Goal: Obtain resource: Obtain resource

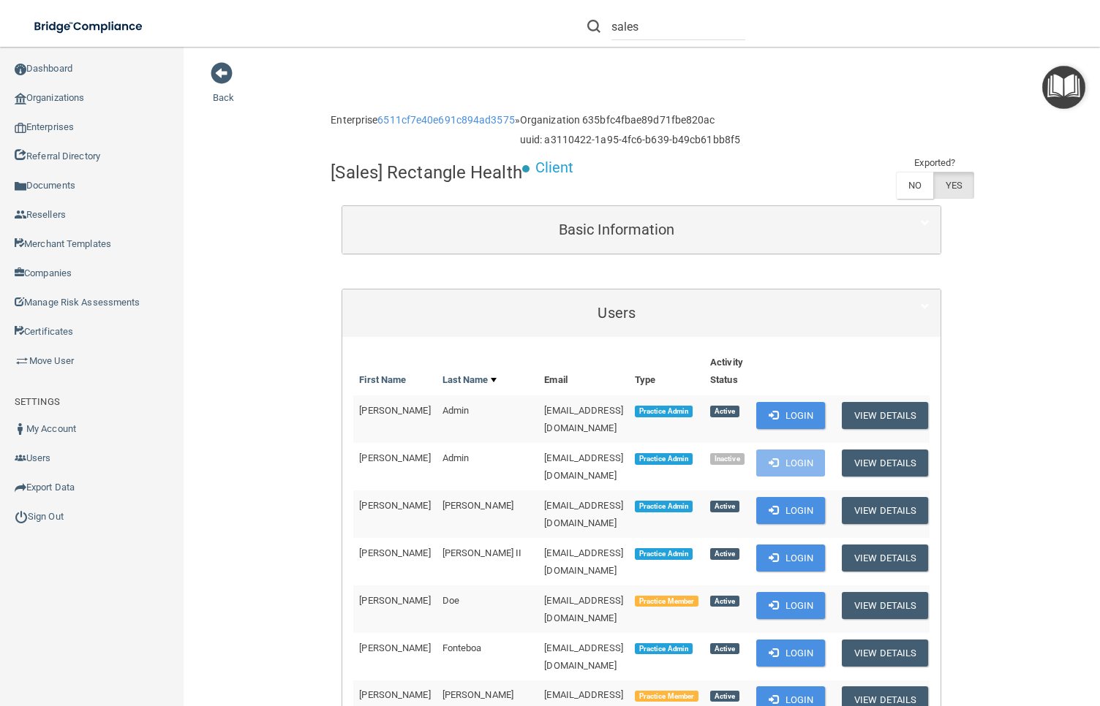
scroll to position [232, 0]
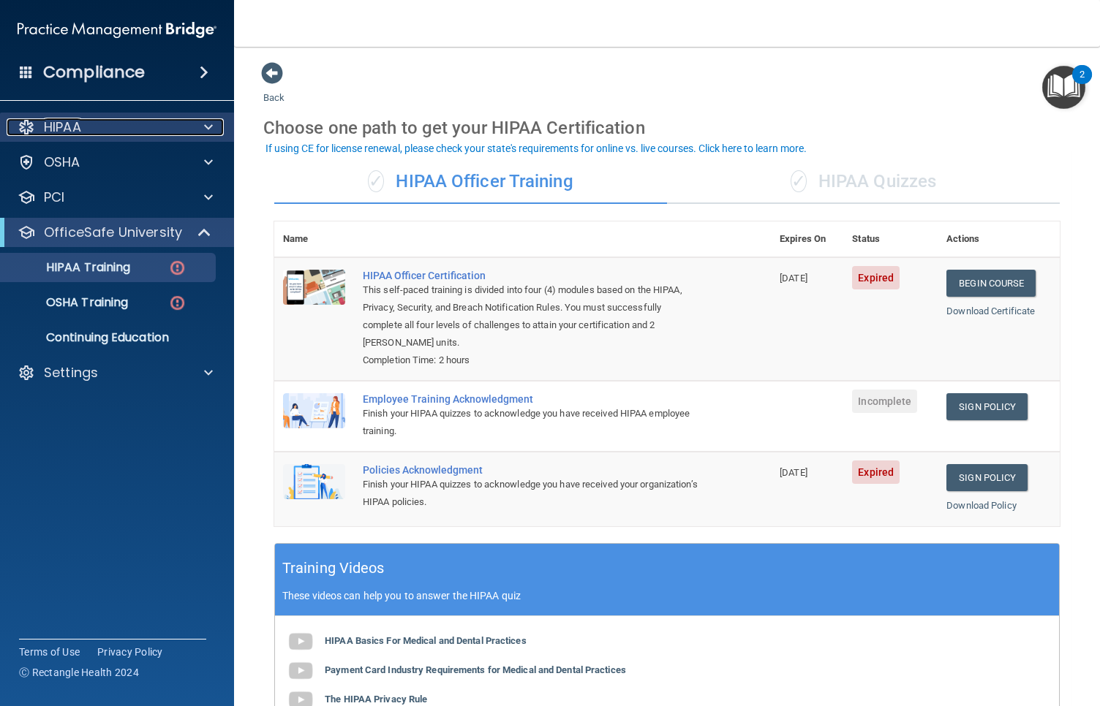
click at [102, 126] on div "HIPAA" at bounding box center [97, 127] width 181 height 18
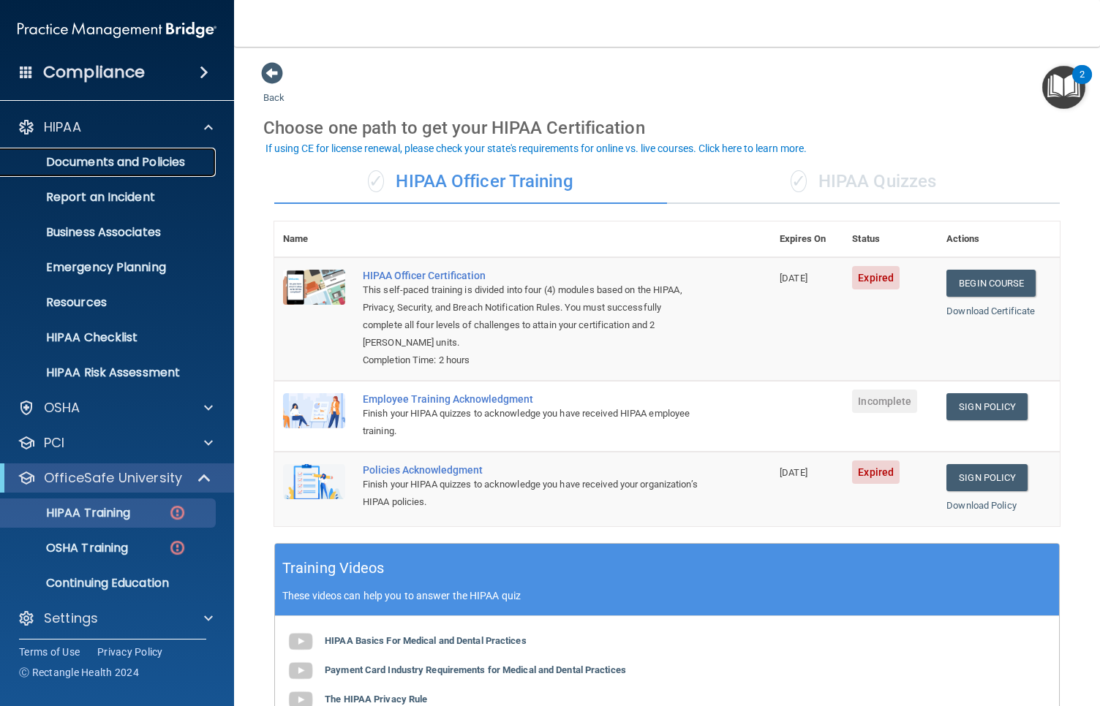
click at [125, 169] on p "Documents and Policies" at bounding box center [110, 162] width 200 height 15
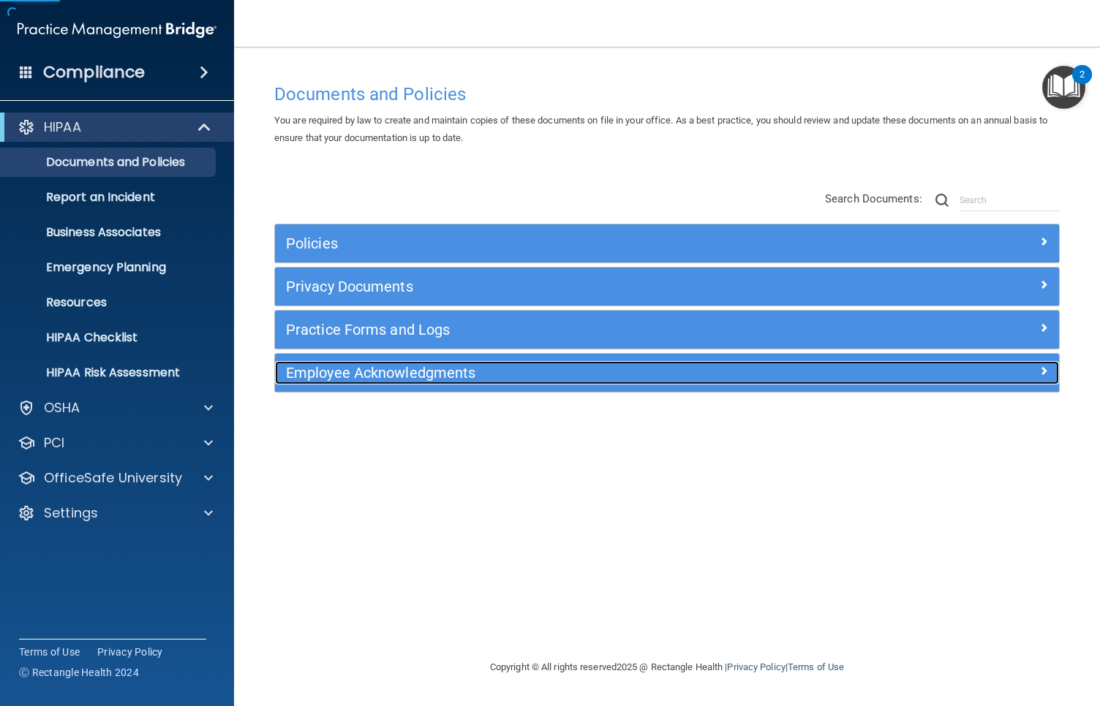
click at [453, 382] on div "Employee Acknowledgments" at bounding box center [569, 372] width 588 height 23
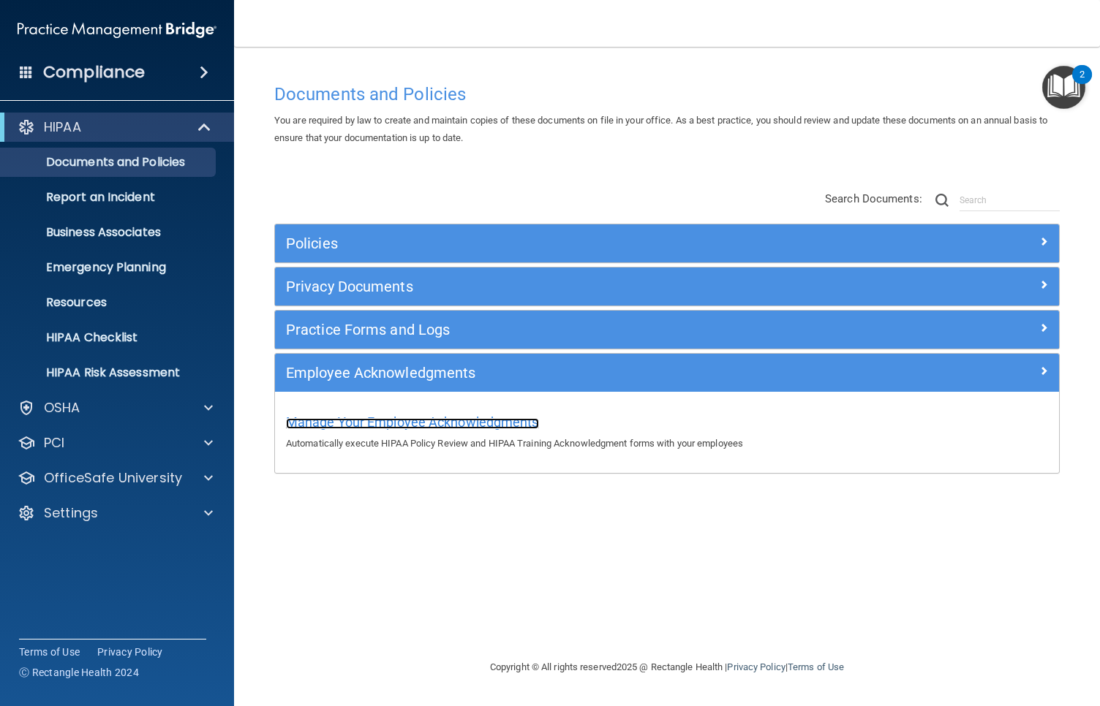
click at [466, 423] on span "Manage Your Employee Acknowledgments" at bounding box center [412, 422] width 253 height 15
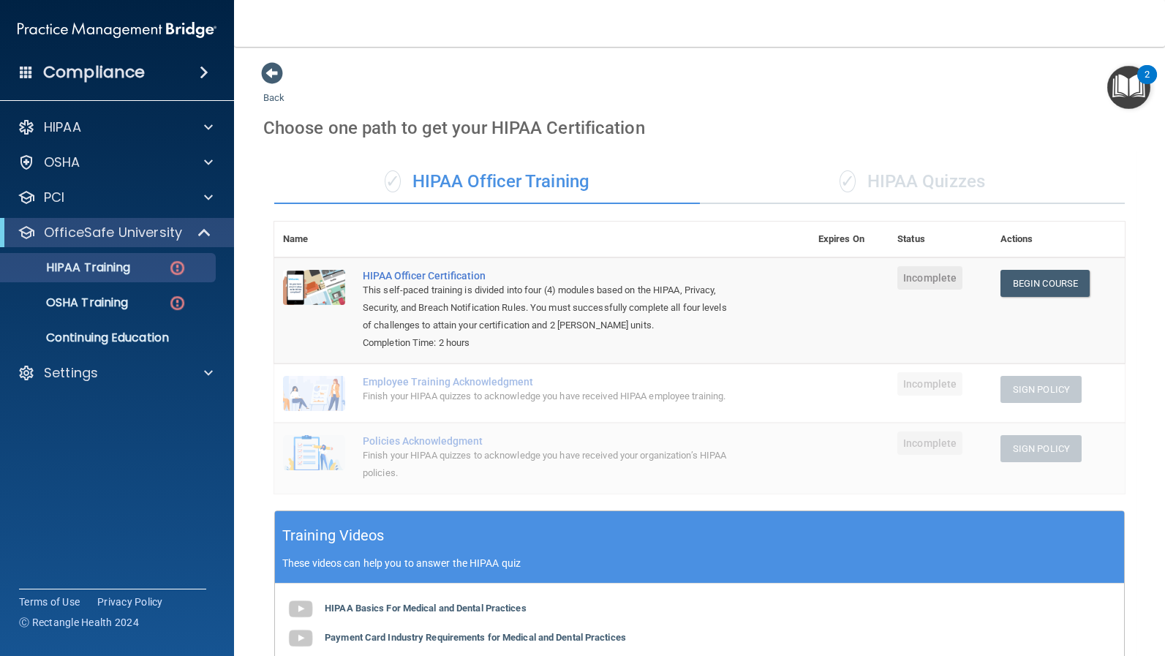
scroll to position [320, 0]
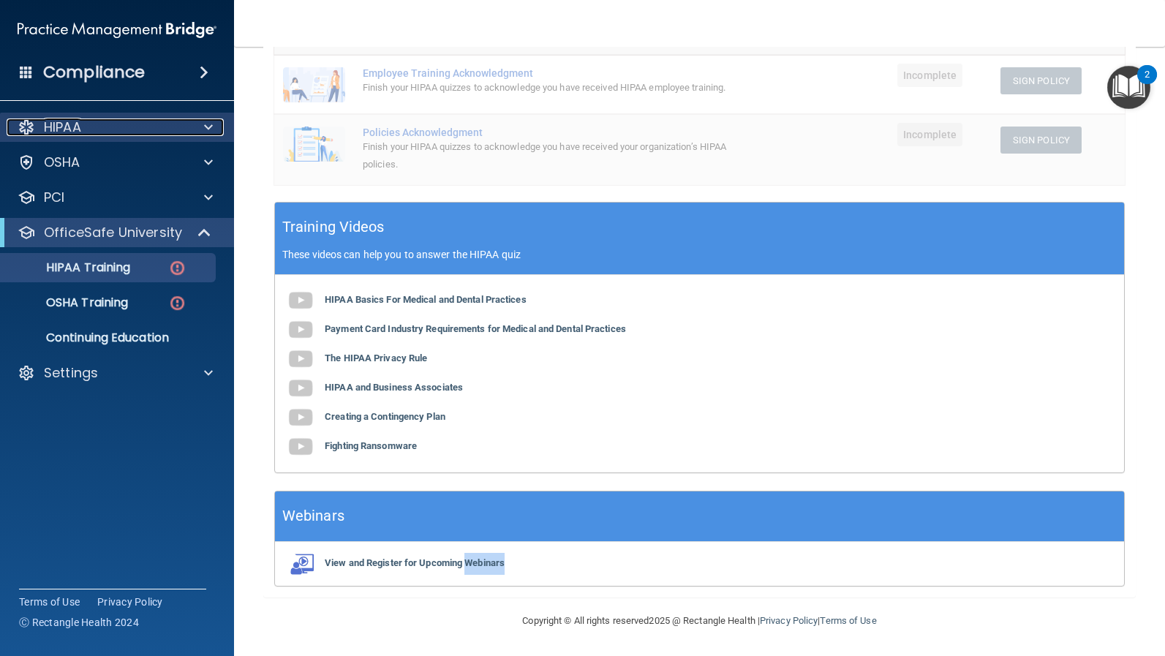
click at [86, 131] on div "HIPAA" at bounding box center [97, 127] width 181 height 18
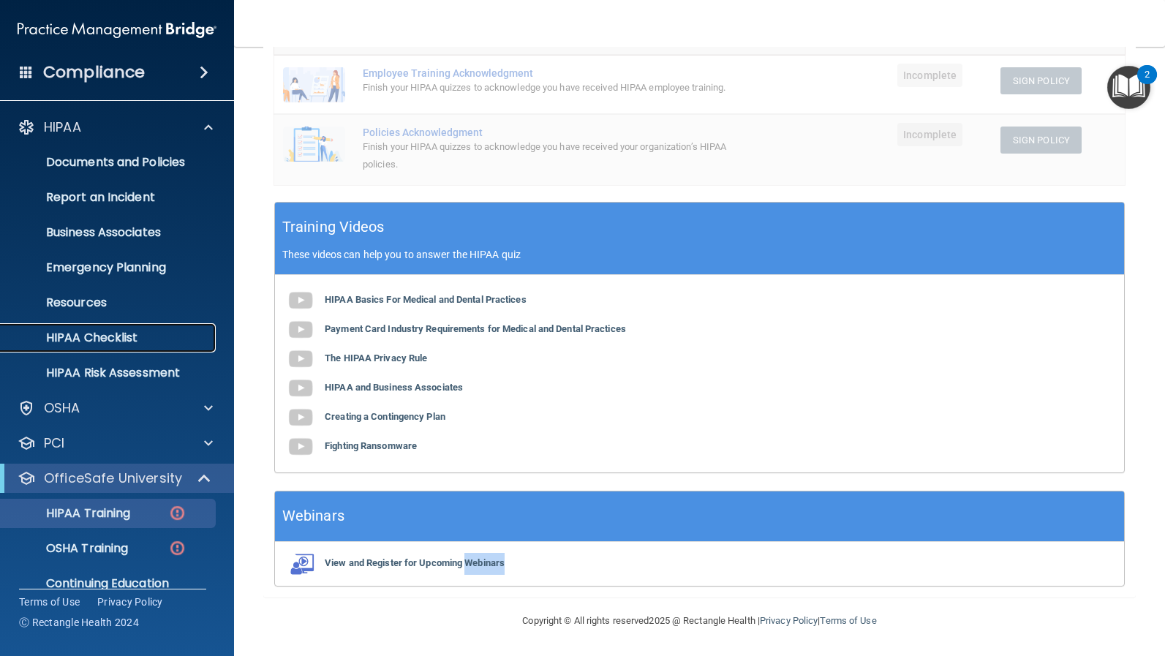
click at [144, 342] on p "HIPAA Checklist" at bounding box center [110, 337] width 200 height 15
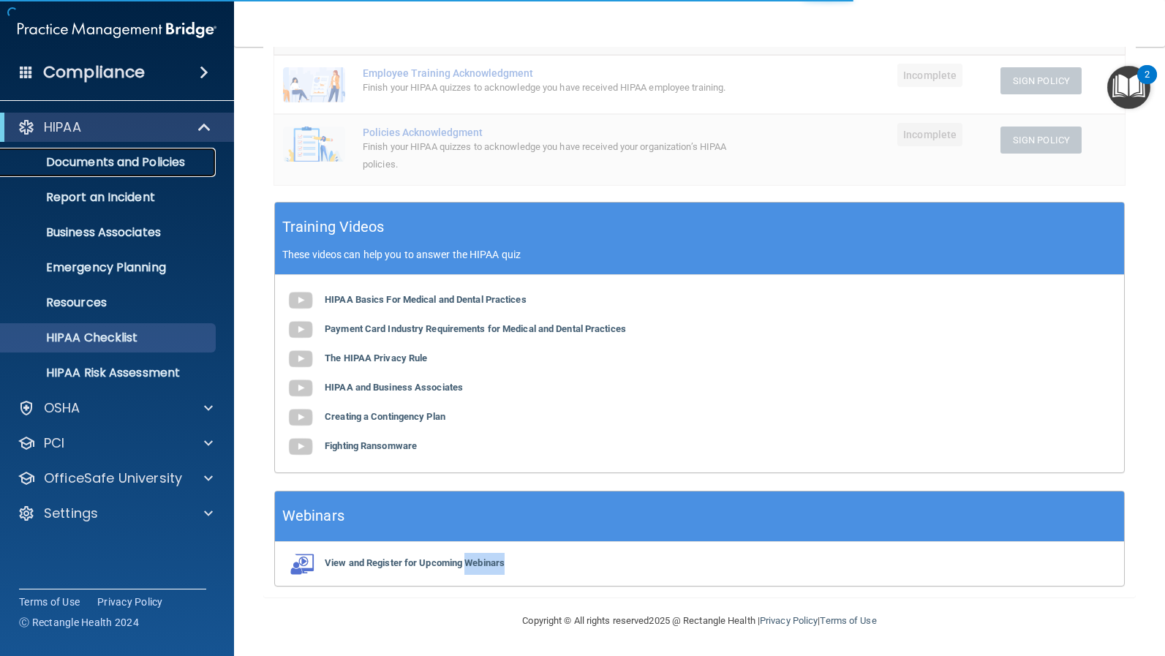
click at [121, 155] on p "Documents and Policies" at bounding box center [110, 162] width 200 height 15
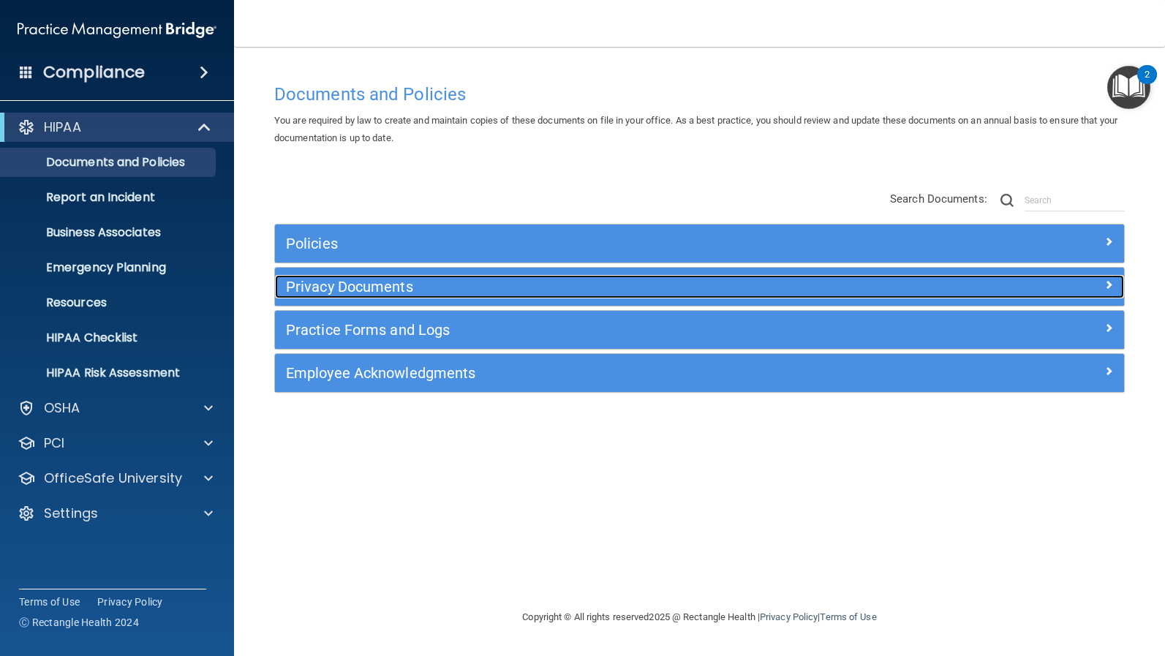
click at [364, 285] on h5 "Privacy Documents" at bounding box center [593, 287] width 615 height 16
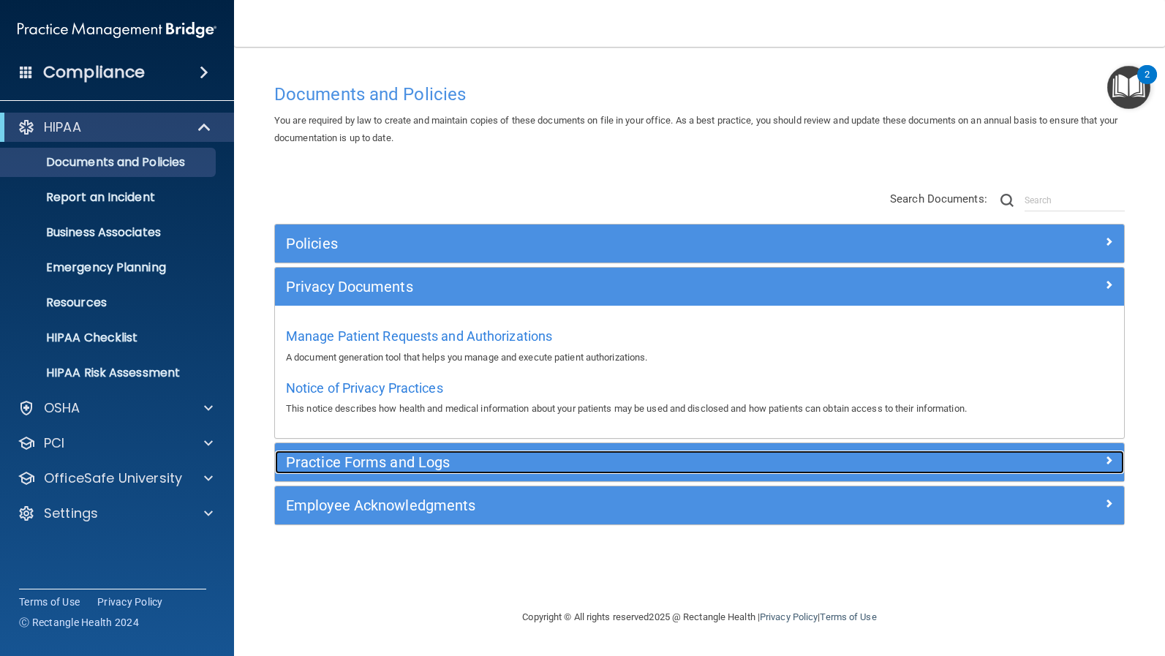
click at [402, 464] on h5 "Practice Forms and Logs" at bounding box center [593, 462] width 615 height 16
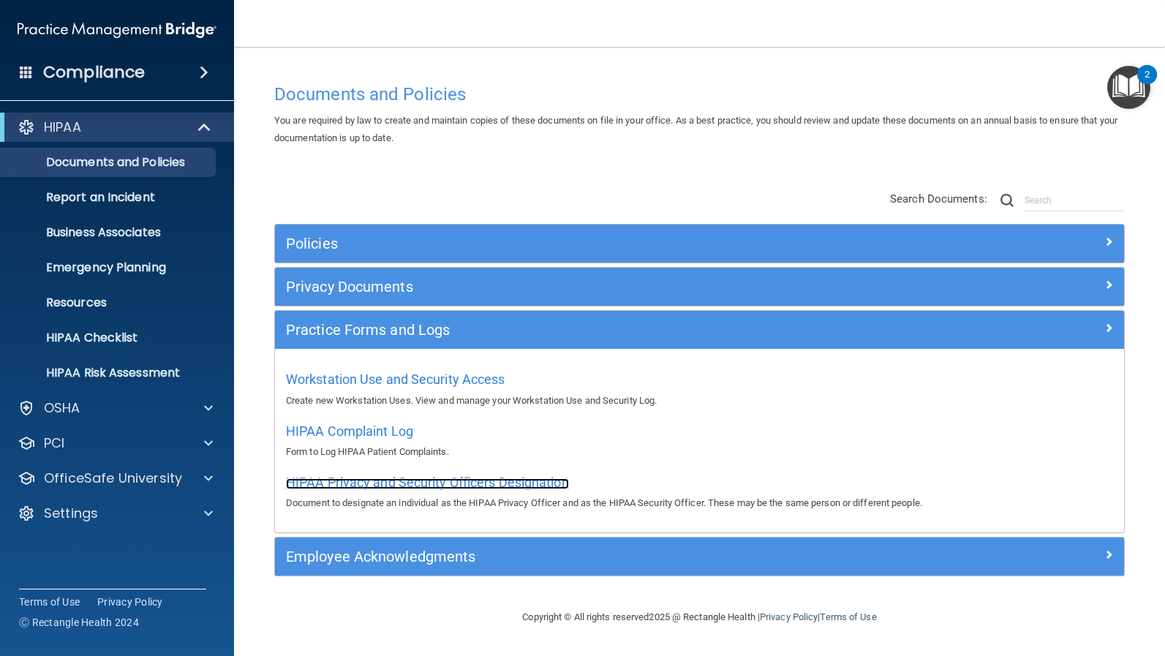
click at [405, 482] on span "HIPAA Privacy and Security Officers Designation" at bounding box center [427, 482] width 283 height 15
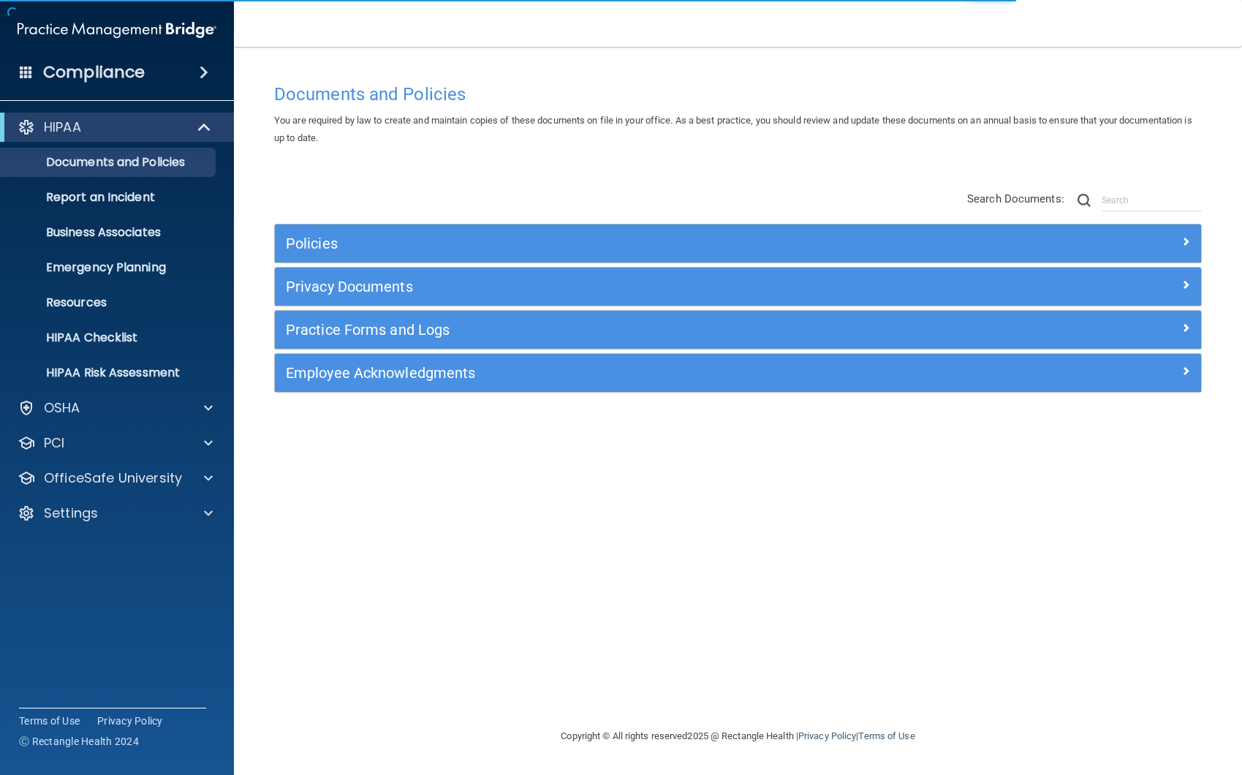
click at [396, 390] on div "Employee Acknowledgments" at bounding box center [738, 373] width 926 height 38
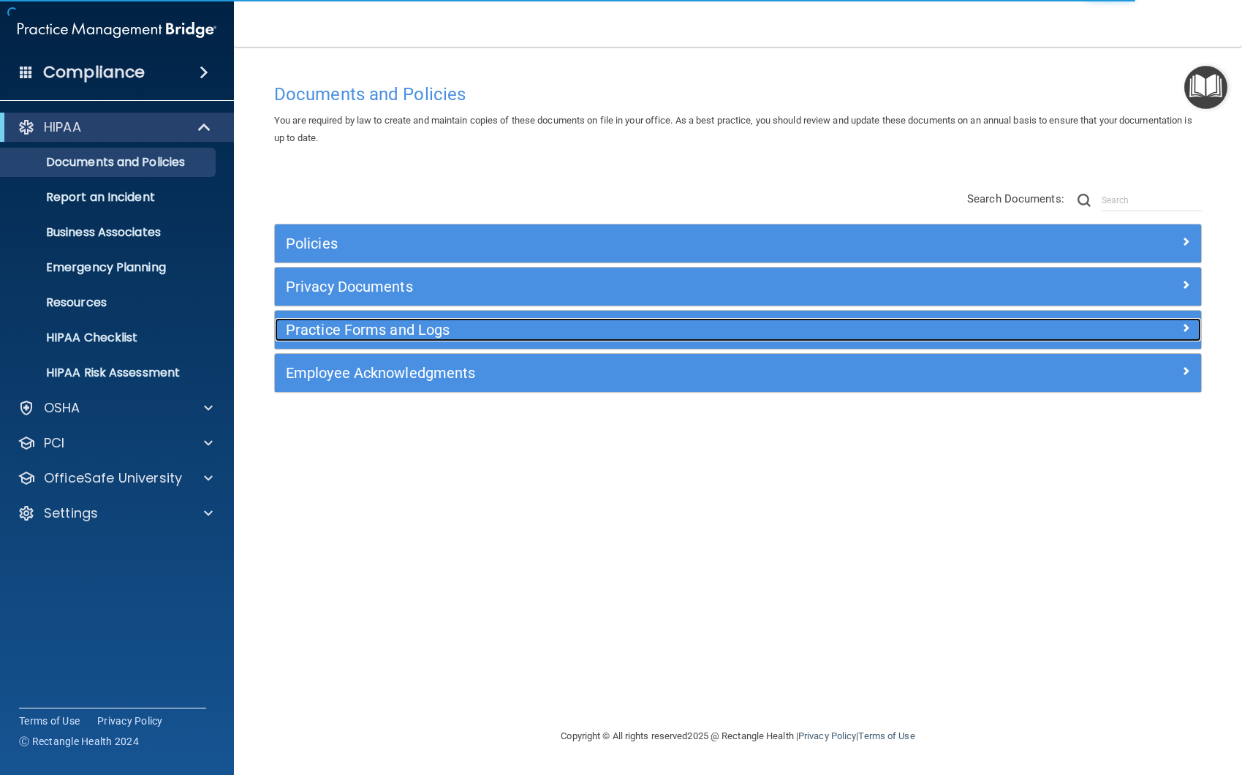
click at [393, 329] on h5 "Practice Forms and Logs" at bounding box center [622, 330] width 673 height 16
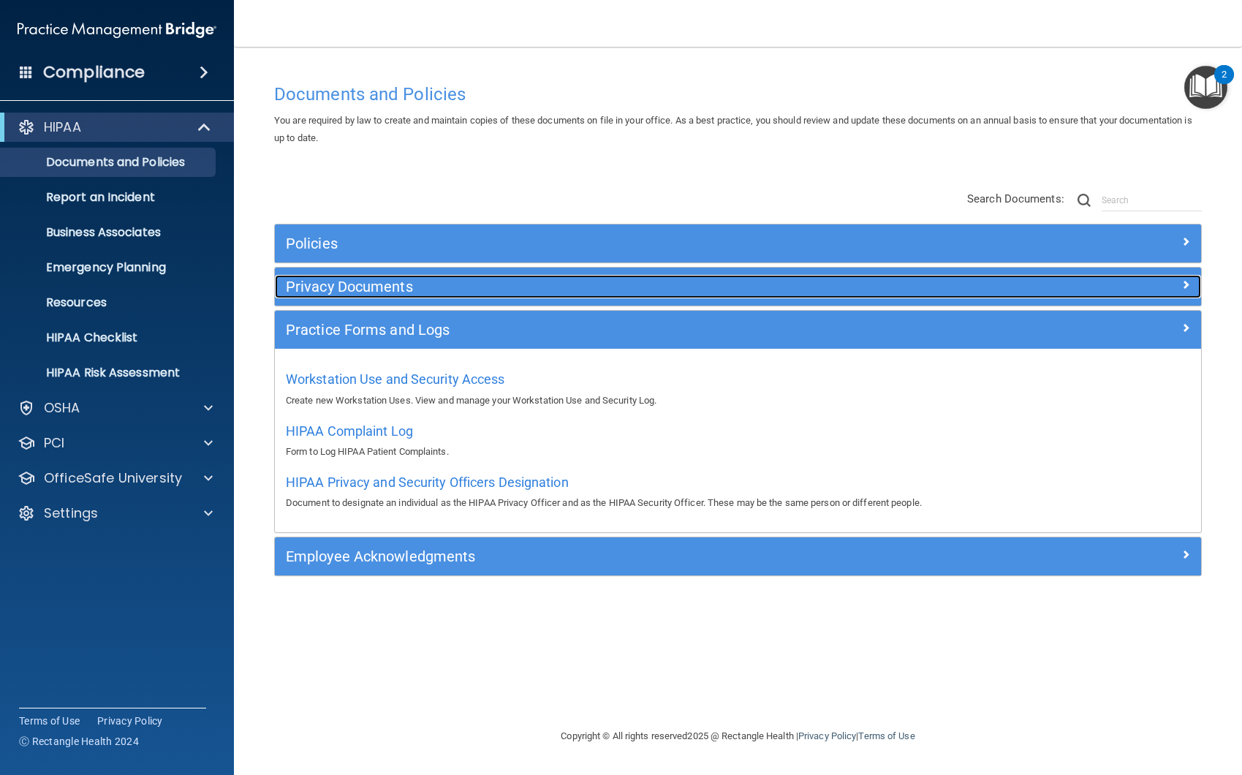
click at [403, 289] on h5 "Privacy Documents" at bounding box center [622, 287] width 673 height 16
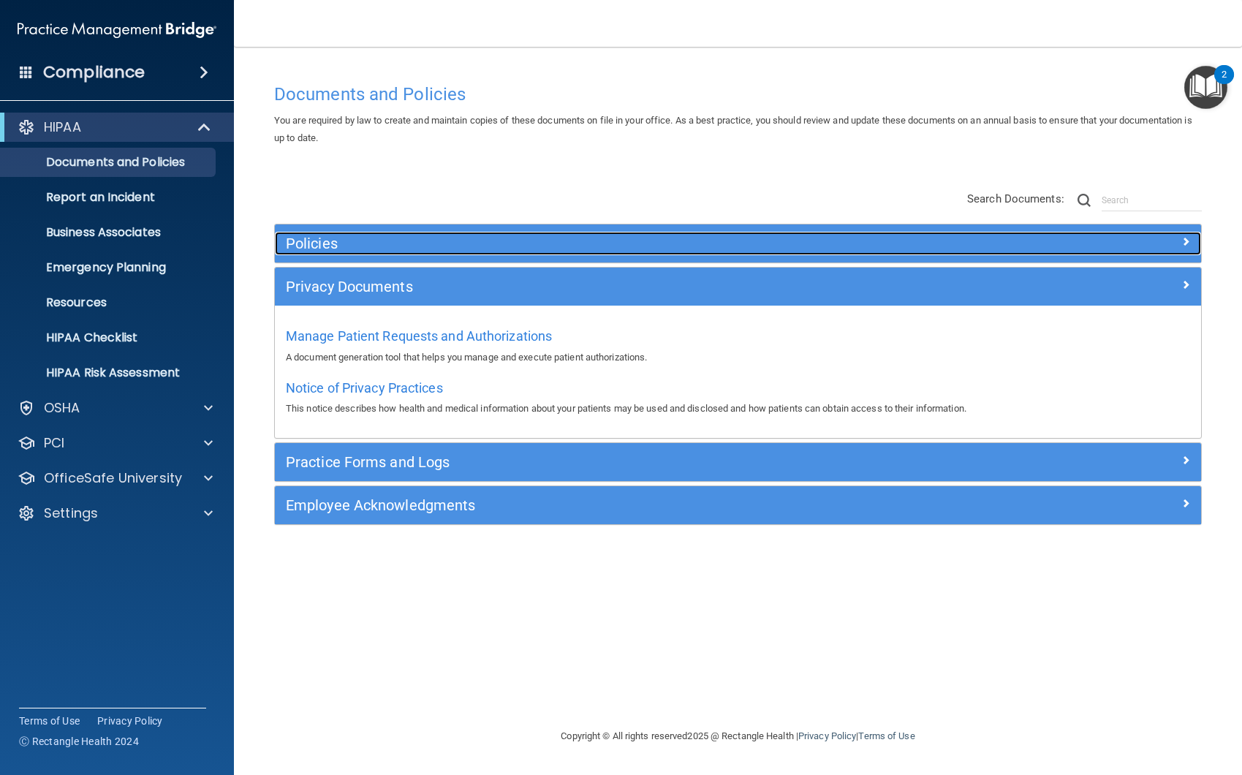
click at [360, 236] on h5 "Policies" at bounding box center [622, 243] width 673 height 16
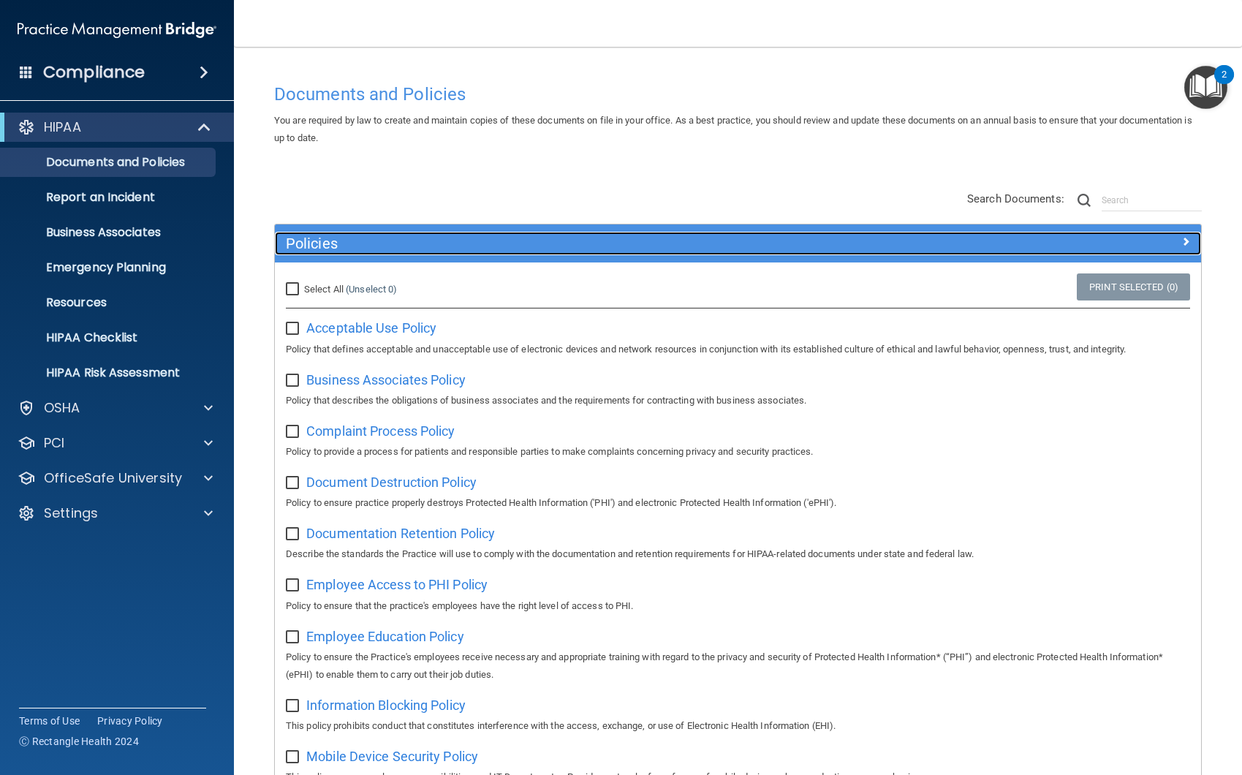
scroll to position [888, 0]
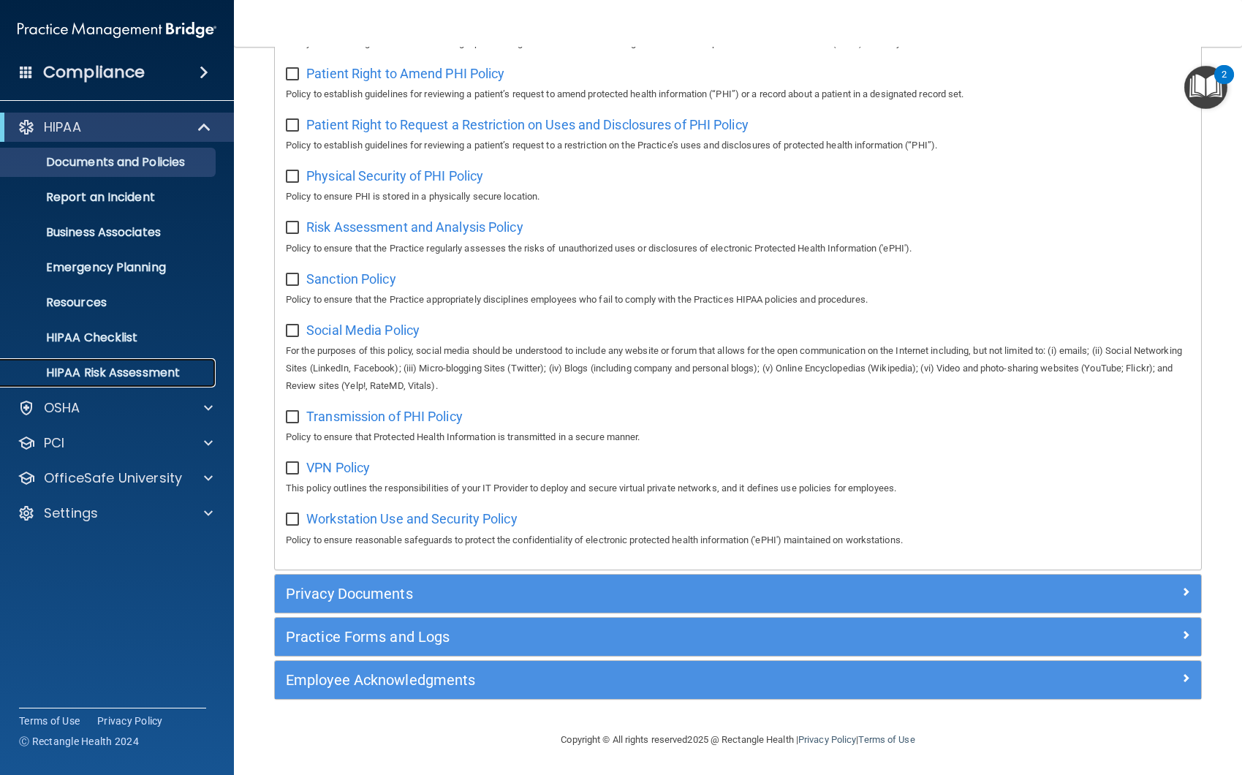
click at [97, 371] on p "HIPAA Risk Assessment" at bounding box center [110, 373] width 200 height 15
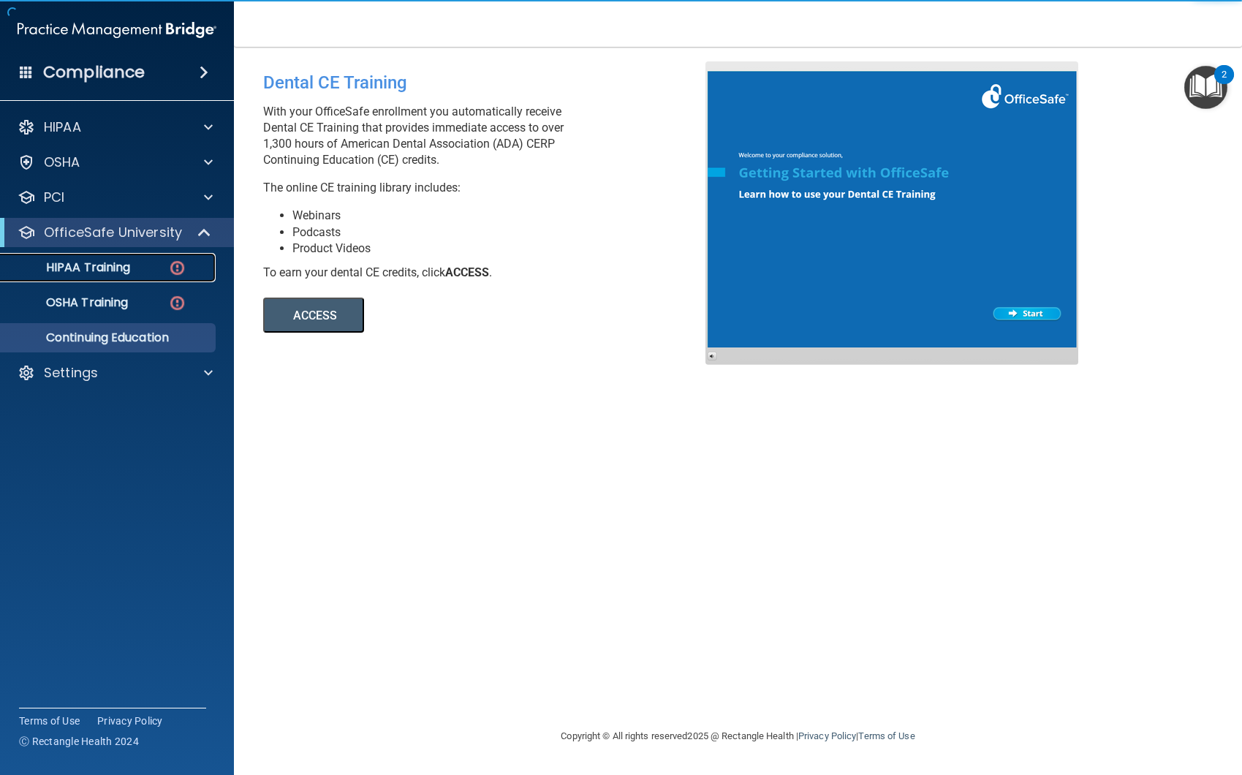
click at [134, 266] on div "HIPAA Training" at bounding box center [110, 267] width 200 height 15
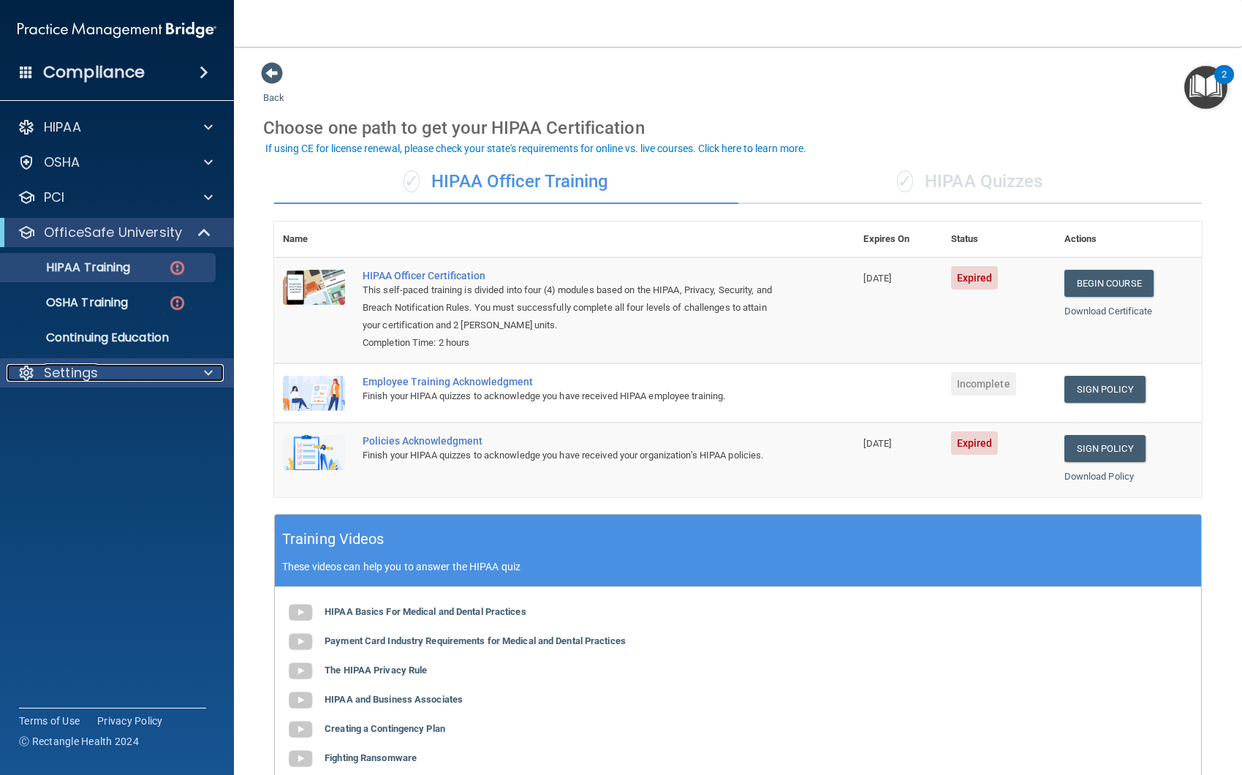
click at [130, 378] on div "Settings" at bounding box center [97, 373] width 181 height 18
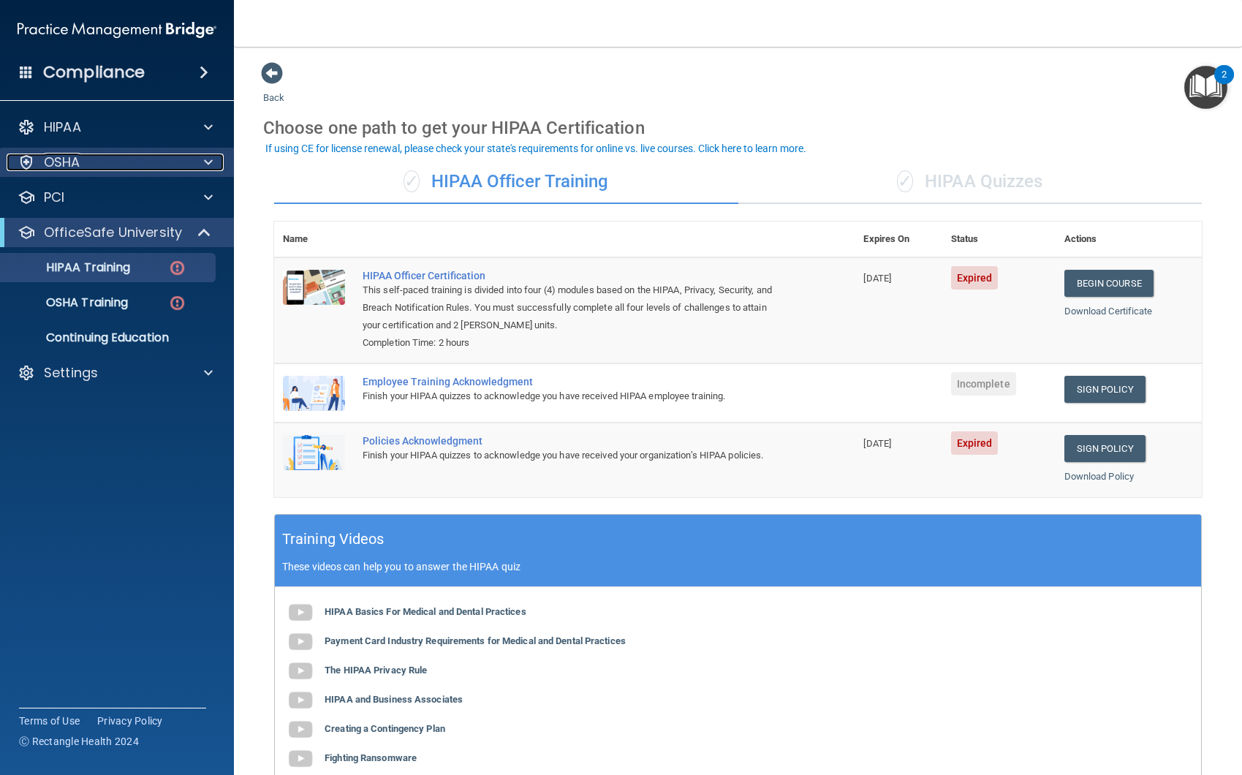
click at [104, 162] on div "OSHA" at bounding box center [97, 163] width 181 height 18
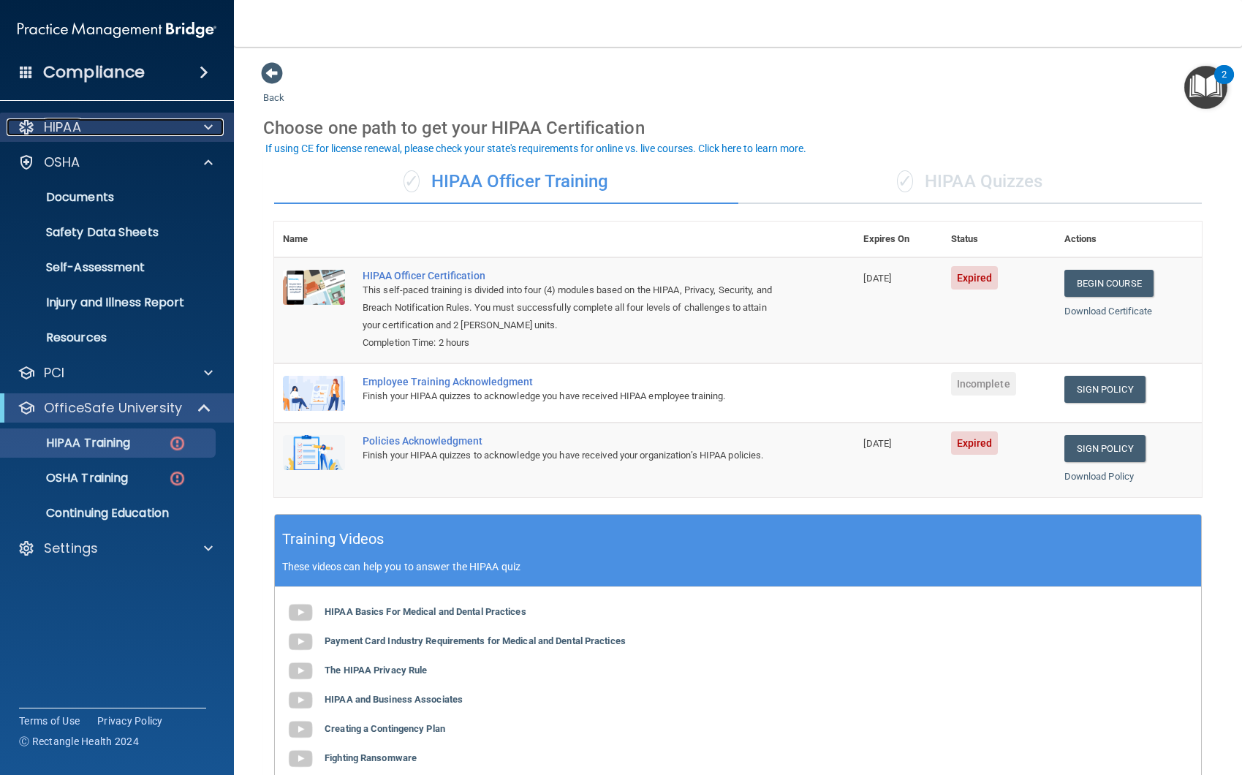
click at [113, 122] on div "HIPAA" at bounding box center [97, 127] width 181 height 18
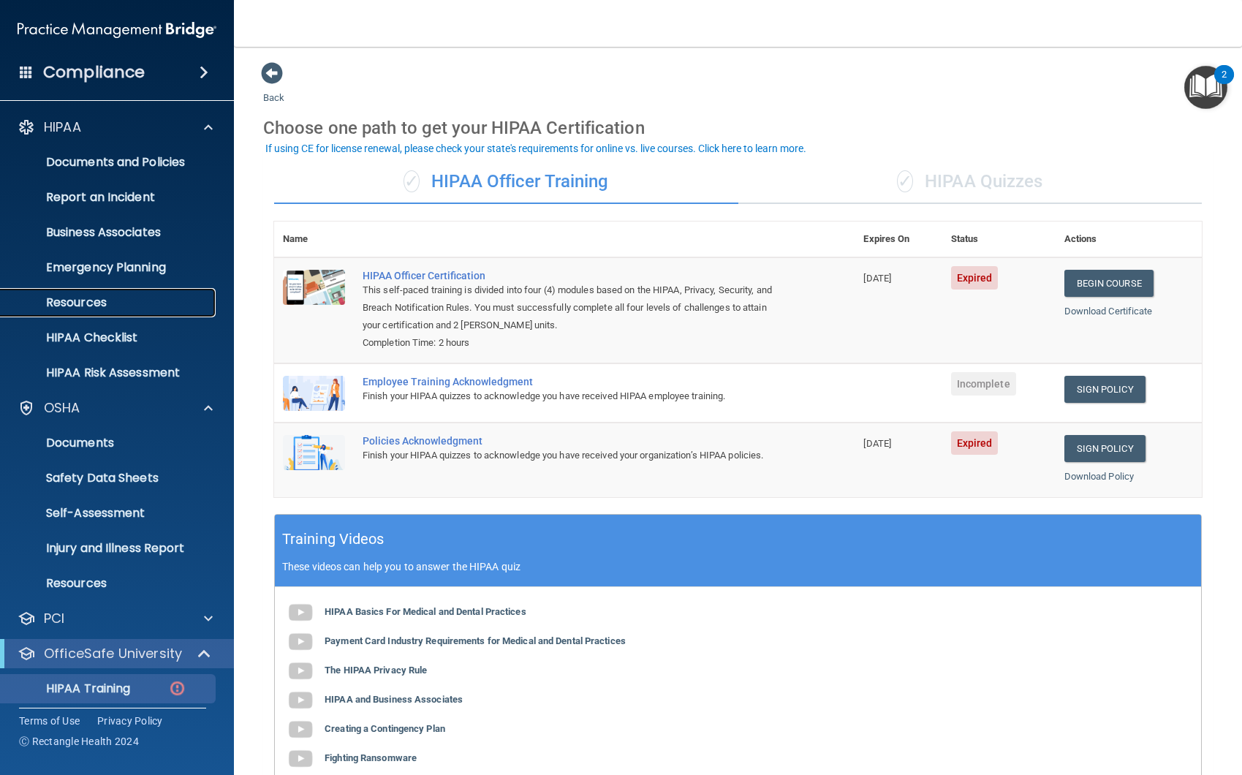
click at [78, 306] on p "Resources" at bounding box center [110, 302] width 200 height 15
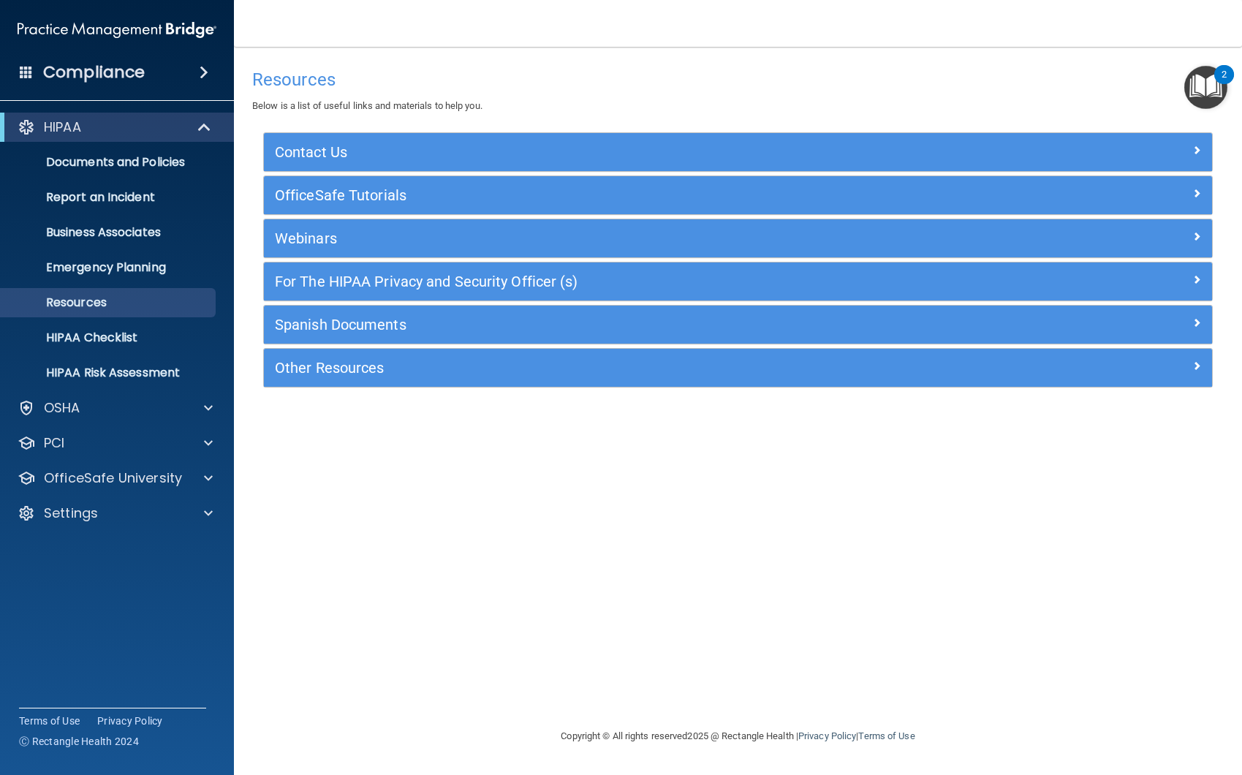
click at [337, 173] on div "Contact Us Main Number: 800-588-0254 E-mail Us Anytime at support@pcihipaa.com …" at bounding box center [738, 259] width 950 height 255
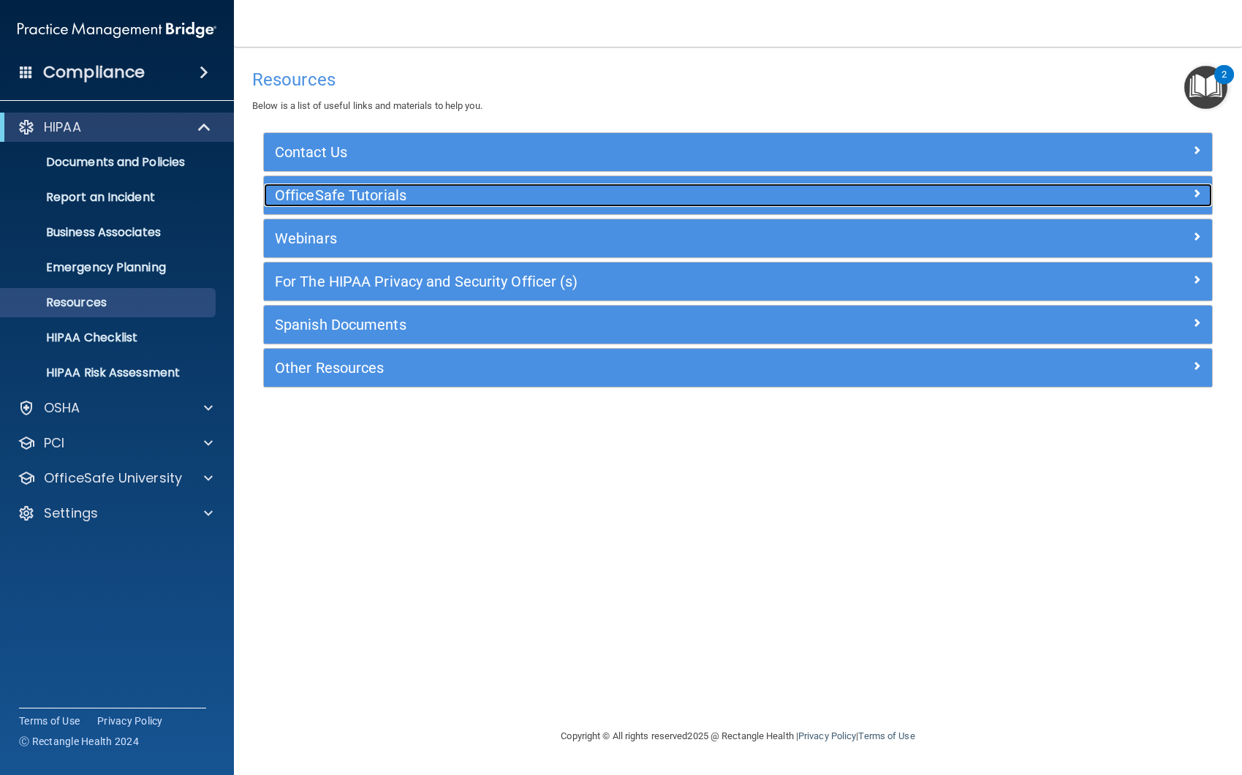
click at [344, 189] on h5 "OfficeSafe Tutorials" at bounding box center [619, 195] width 689 height 16
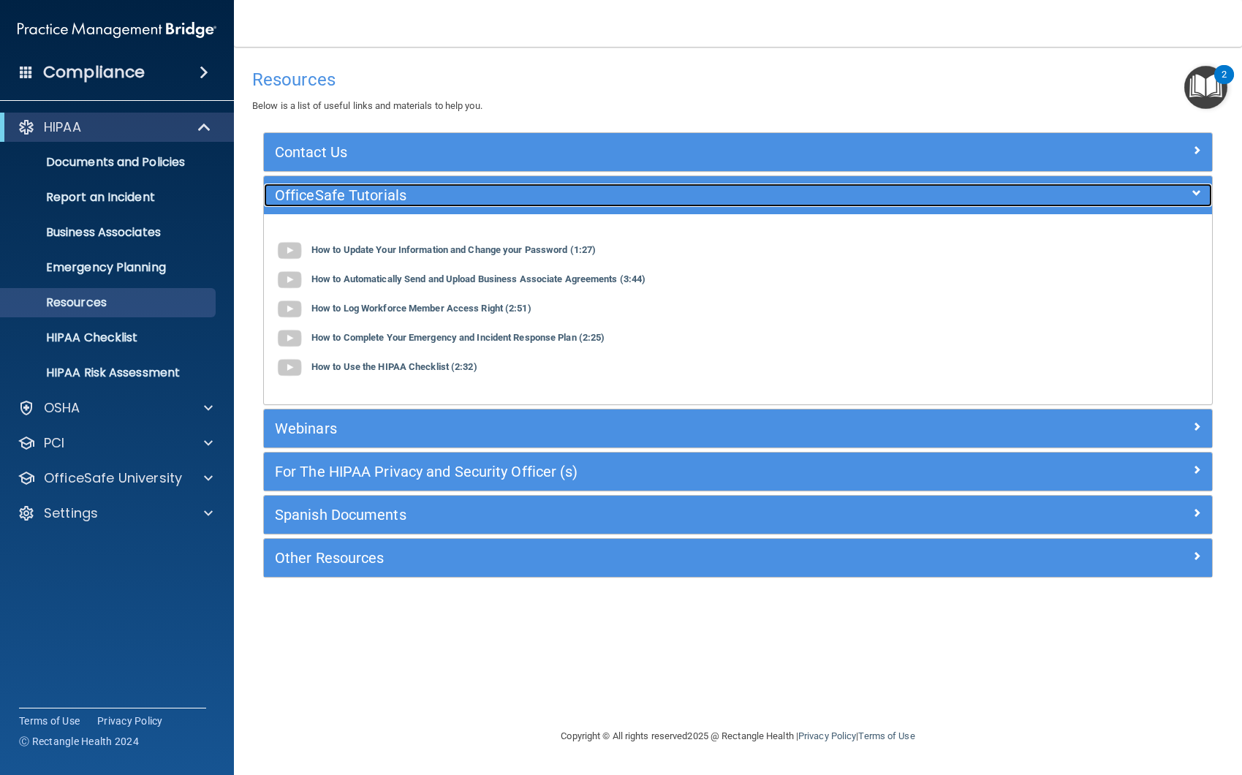
click at [344, 188] on h5 "OfficeSafe Tutorials" at bounding box center [619, 195] width 689 height 16
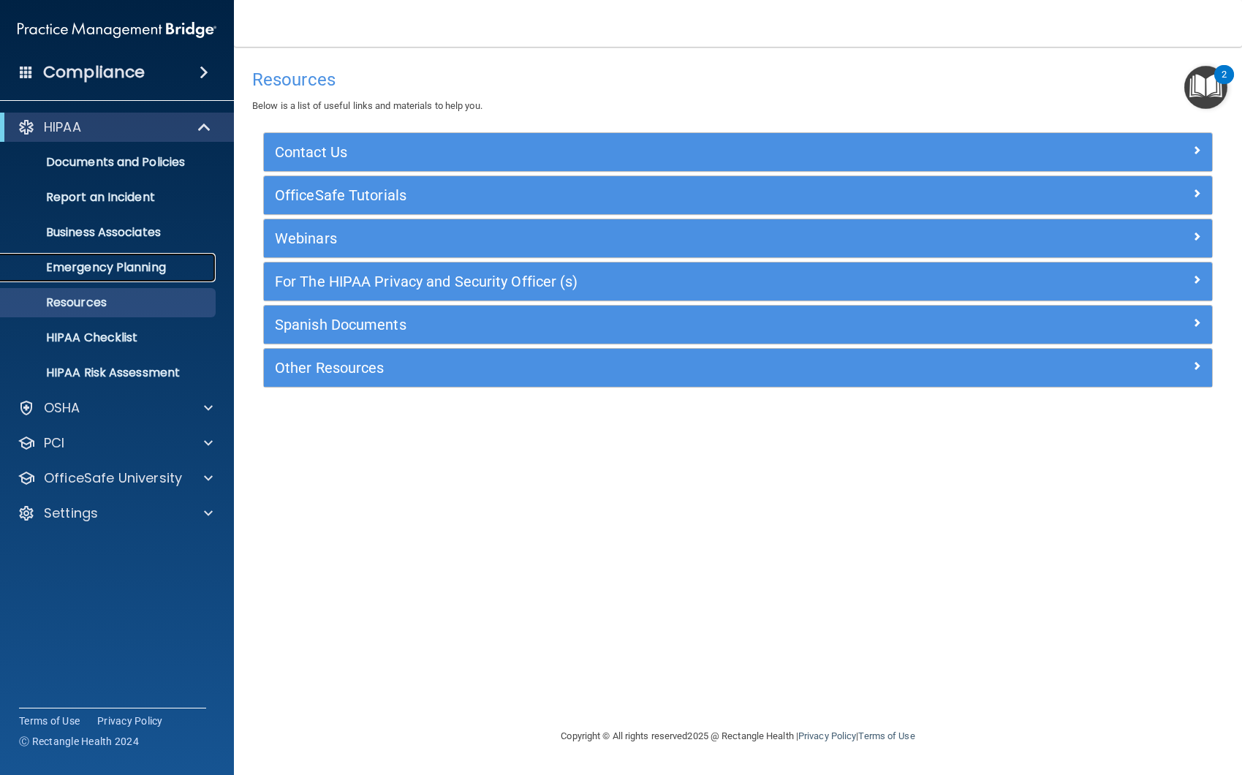
click at [149, 268] on p "Emergency Planning" at bounding box center [110, 267] width 200 height 15
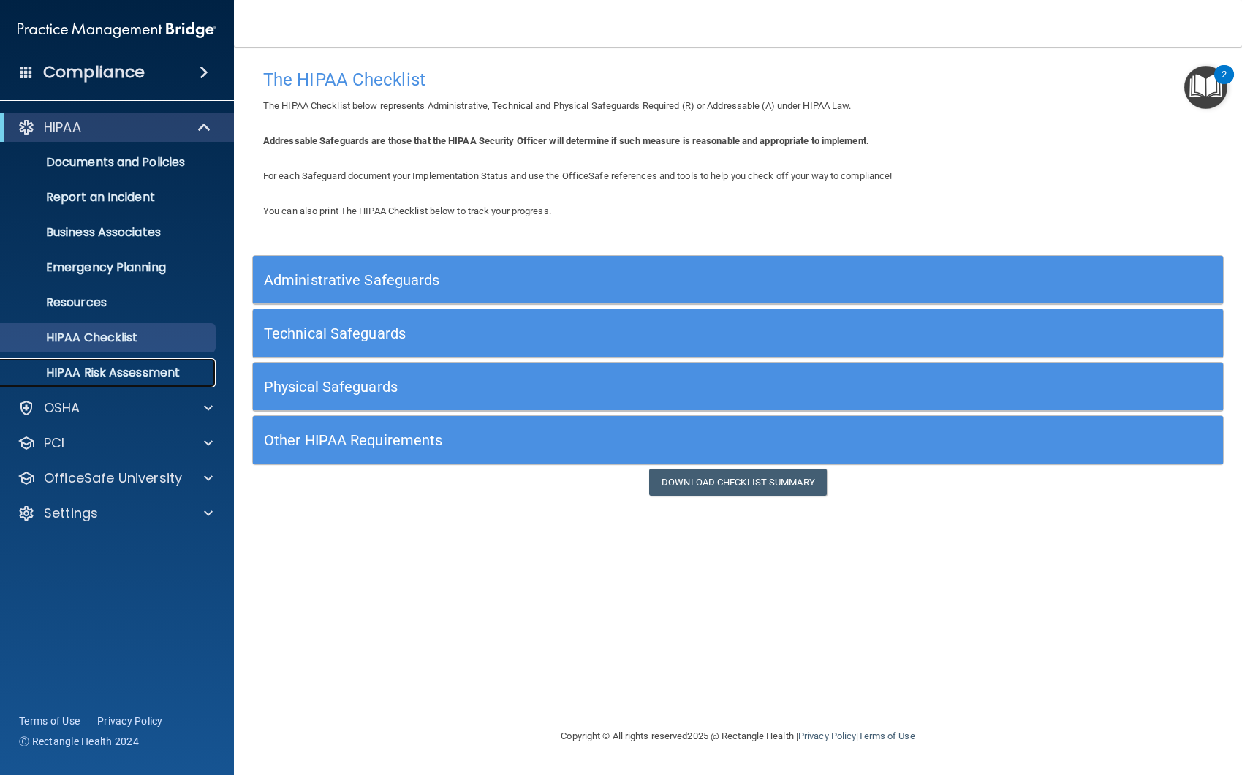
click at [154, 370] on p "HIPAA Risk Assessment" at bounding box center [110, 373] width 200 height 15
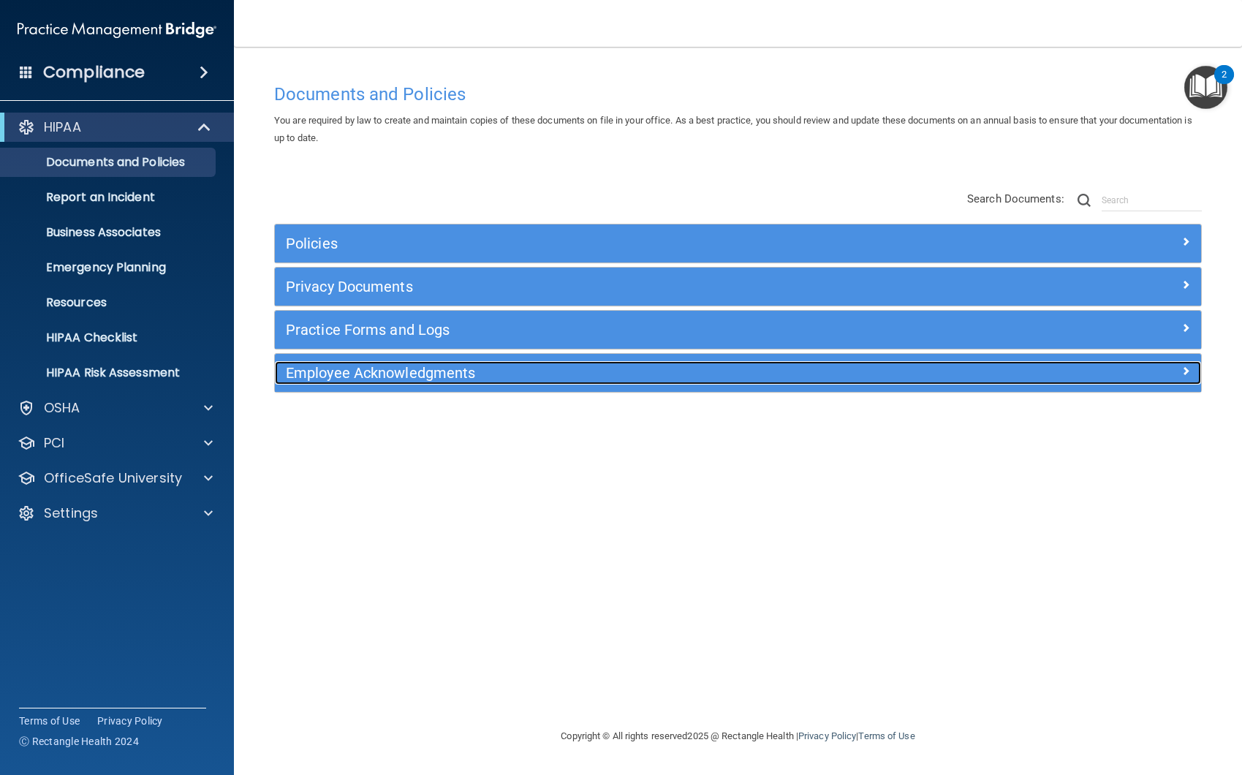
click at [367, 374] on h5 "Employee Acknowledgments" at bounding box center [622, 373] width 673 height 16
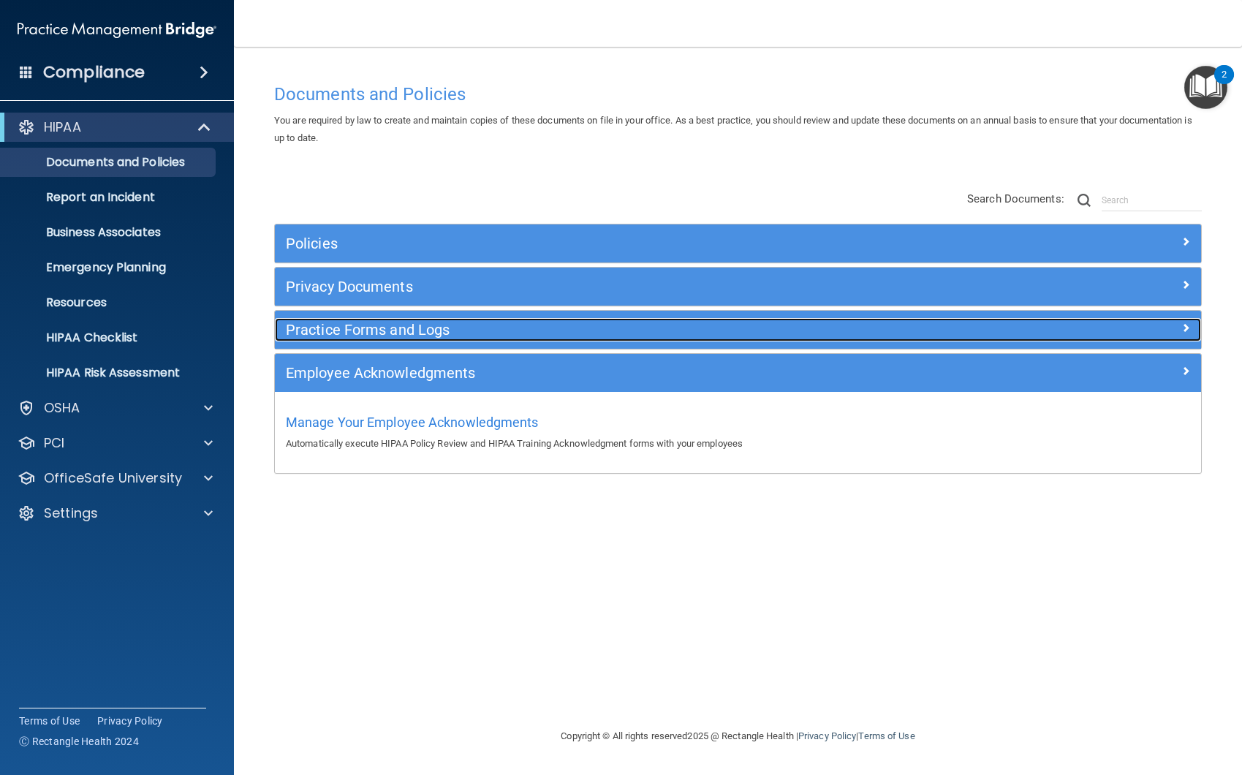
click at [364, 334] on h5 "Practice Forms and Logs" at bounding box center [622, 330] width 673 height 16
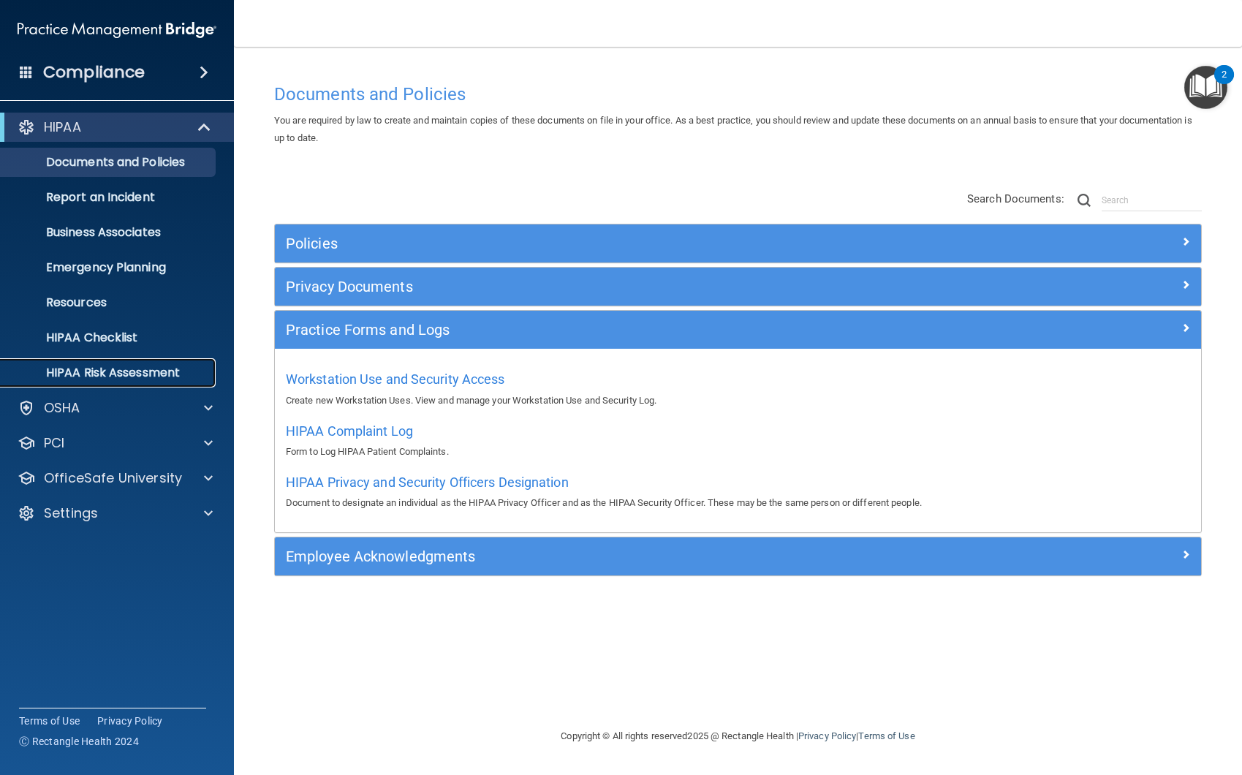
click at [126, 371] on p "HIPAA Risk Assessment" at bounding box center [110, 373] width 200 height 15
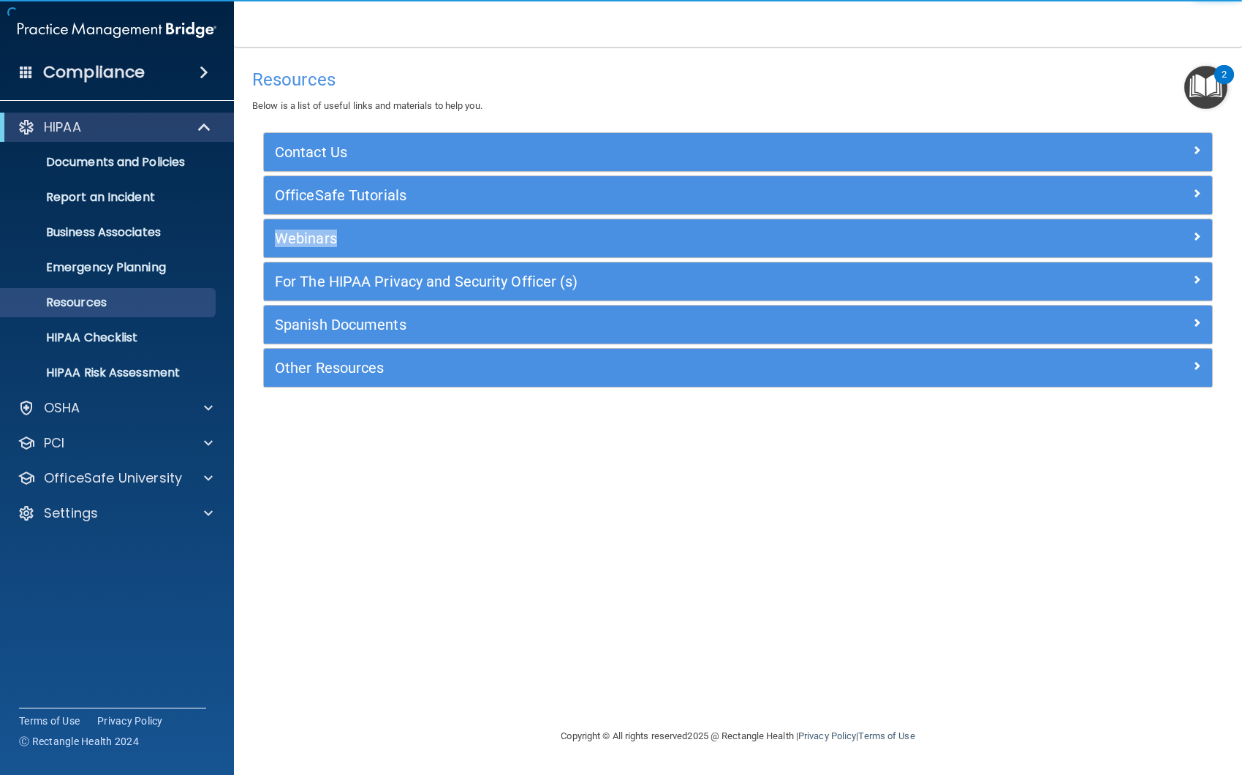
click at [348, 235] on div "Contact Us Main Number: 800-588-0254 E-mail Us Anytime at support@pcihipaa.com …" at bounding box center [738, 259] width 950 height 255
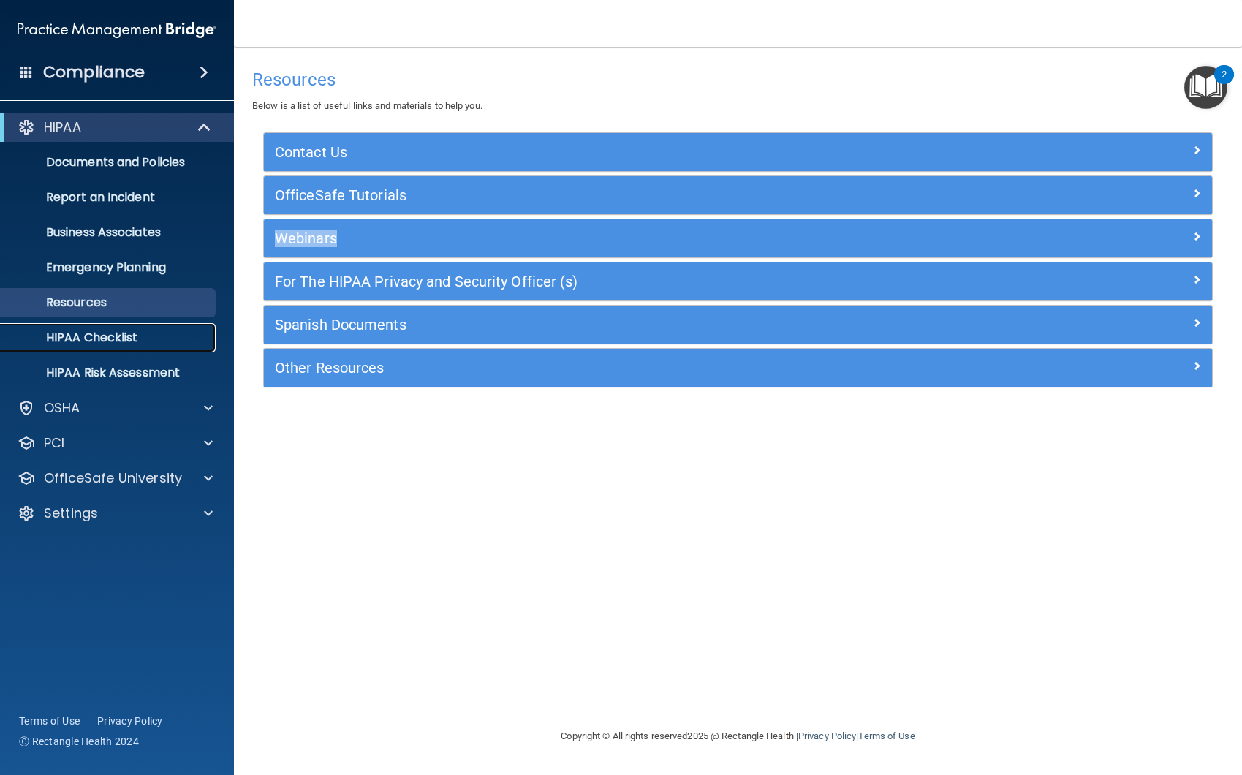
click at [165, 332] on p "HIPAA Checklist" at bounding box center [110, 337] width 200 height 15
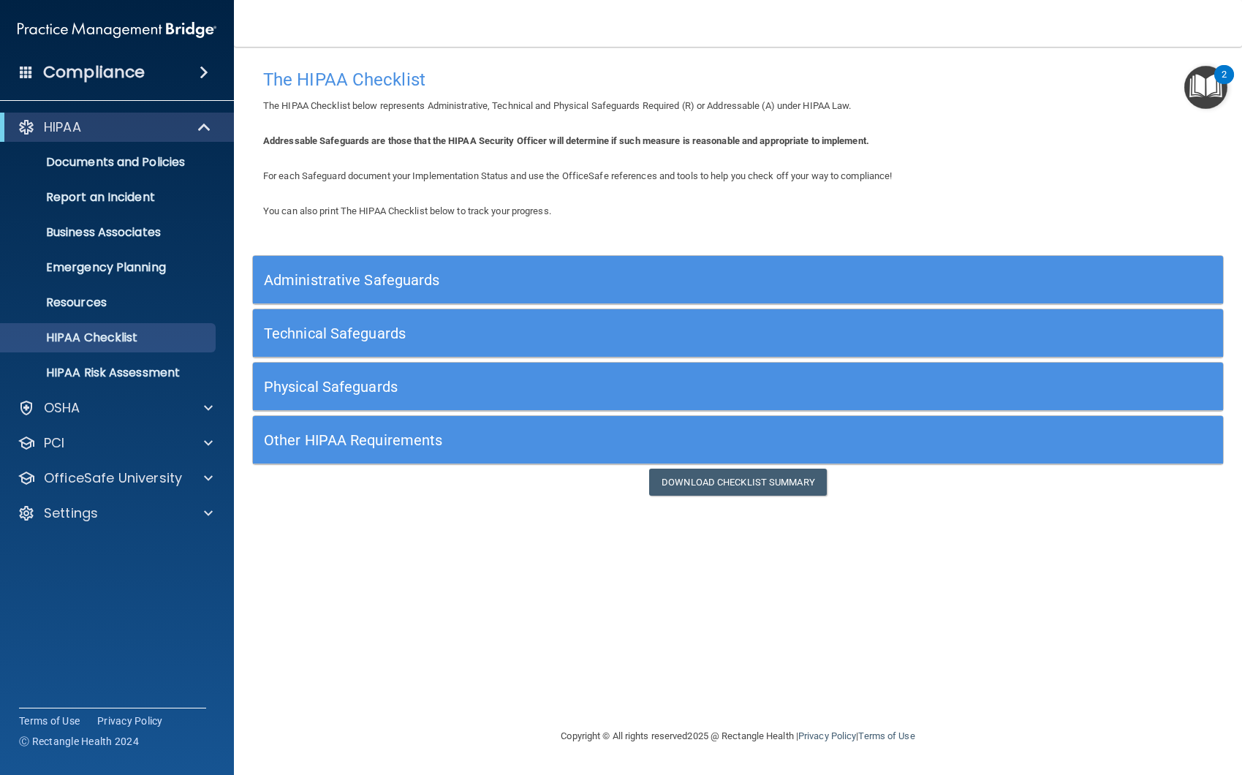
click at [388, 439] on h5 "Other HIPAA Requirements" at bounding box center [617, 440] width 706 height 16
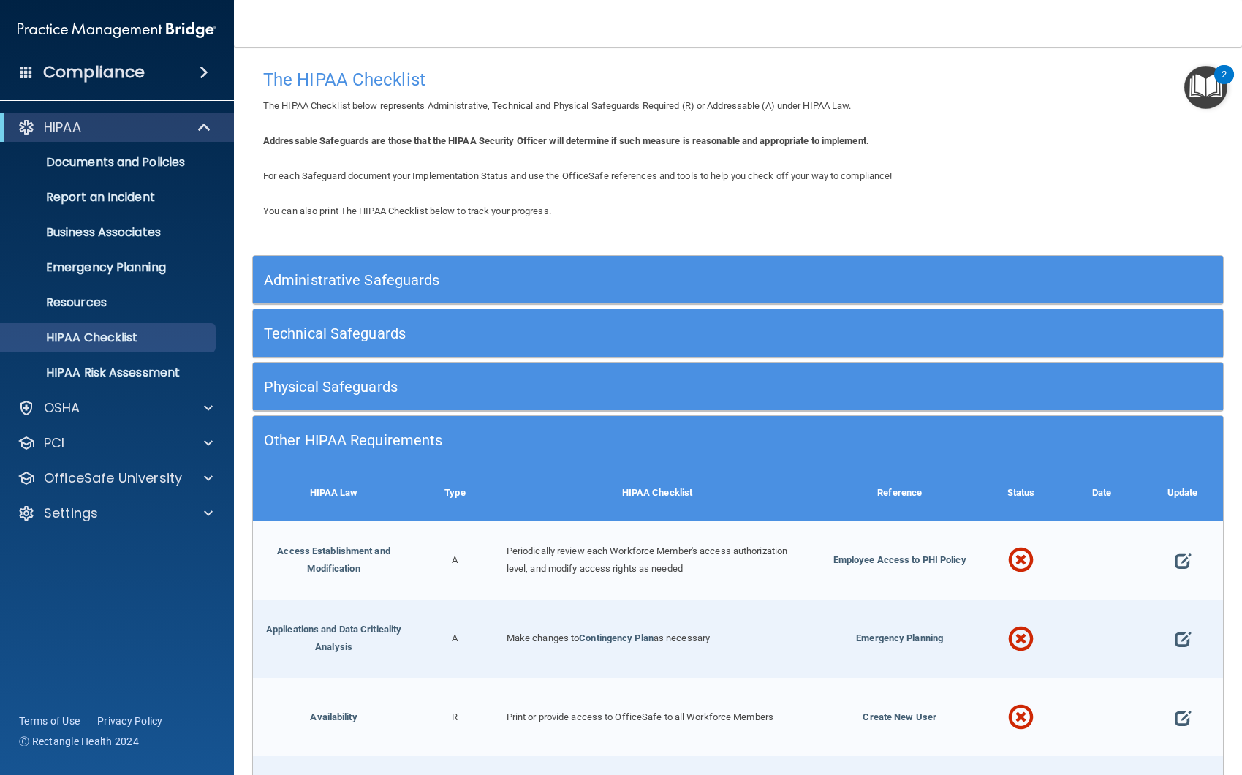
click at [358, 274] on h5 "Administrative Safeguards" at bounding box center [617, 280] width 706 height 16
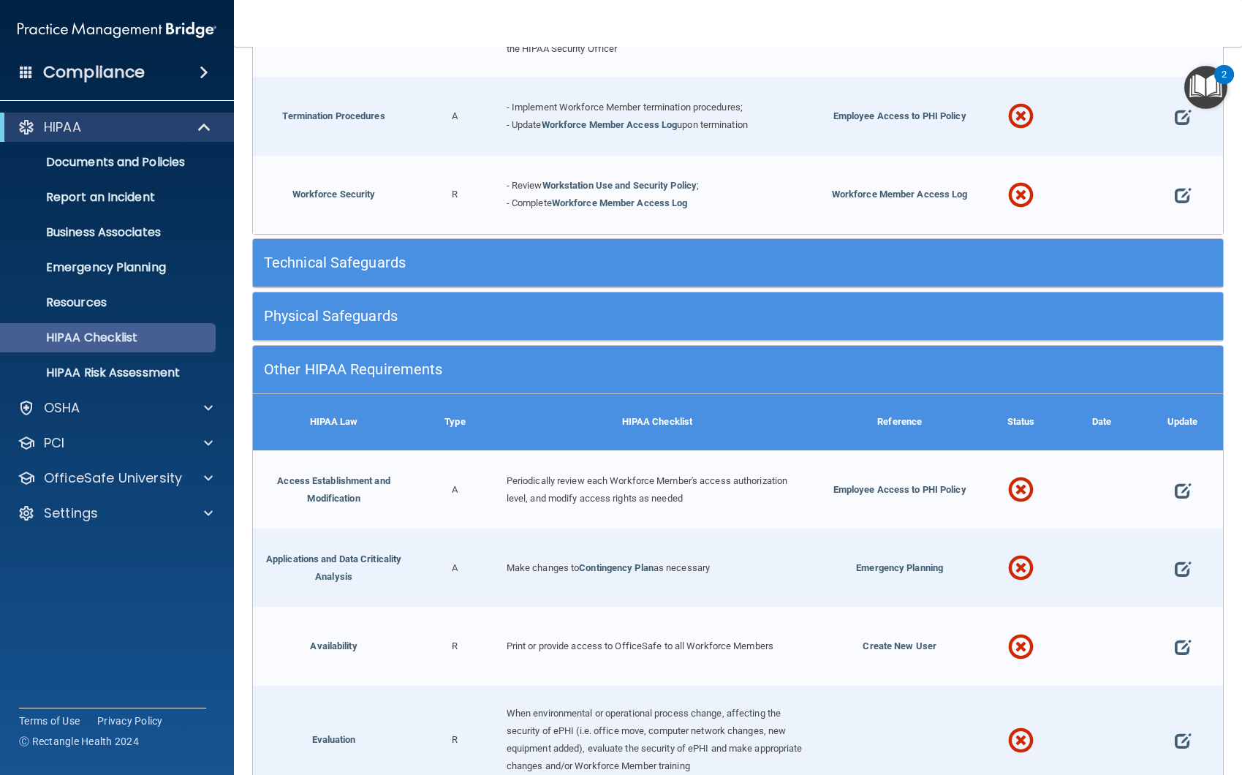
scroll to position [1521, 0]
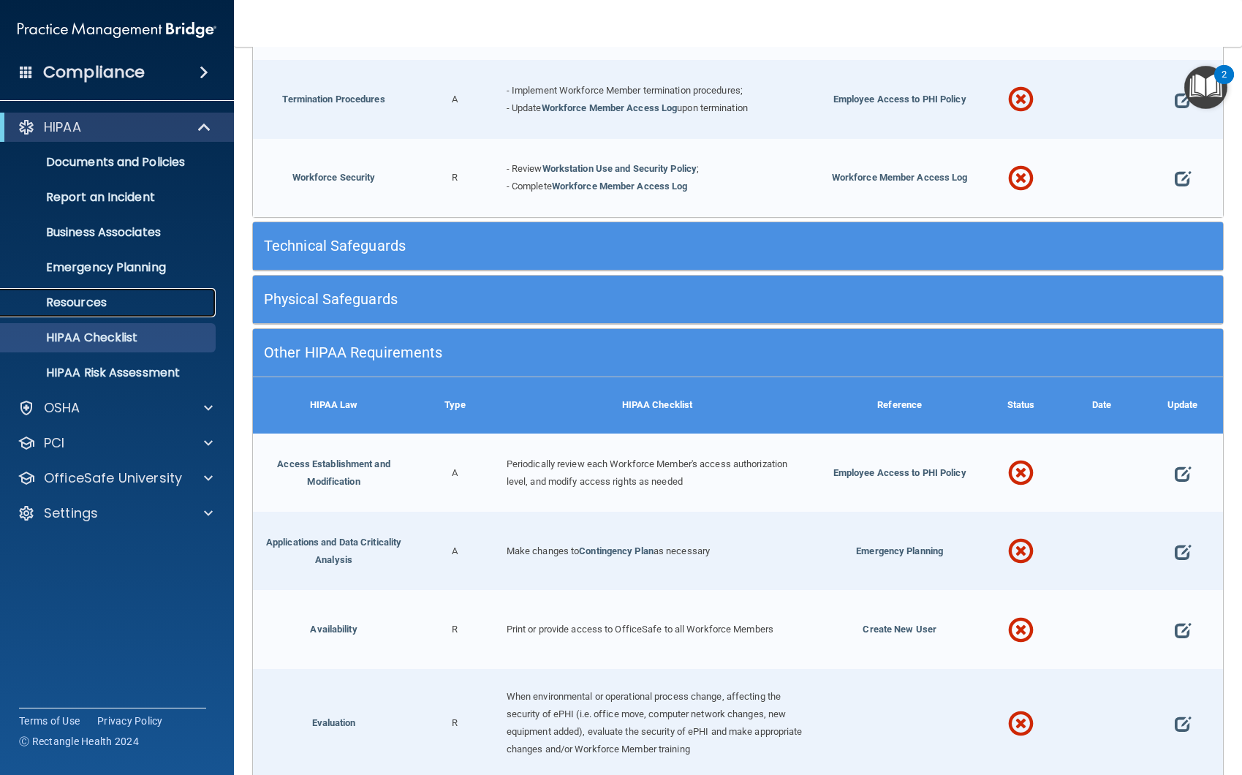
click at [112, 303] on p "Resources" at bounding box center [110, 302] width 200 height 15
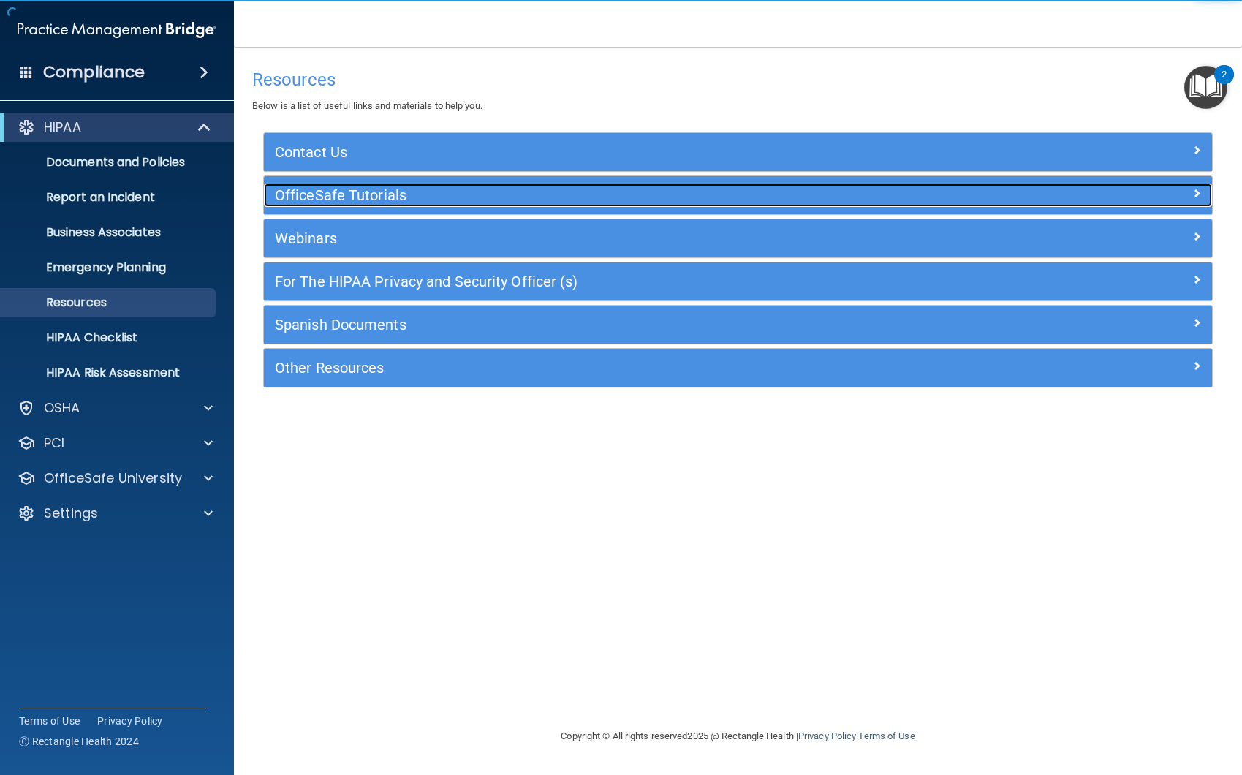
click at [459, 198] on h5 "OfficeSafe Tutorials" at bounding box center [619, 195] width 689 height 16
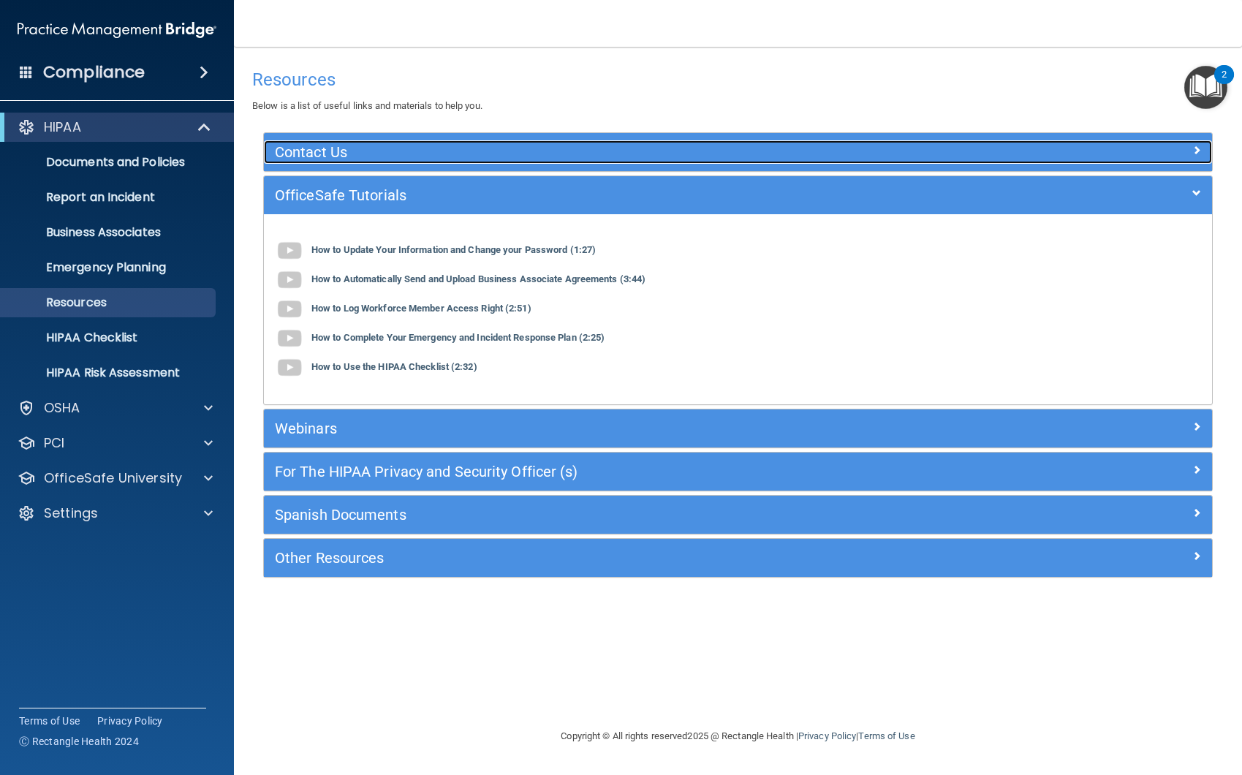
click at [447, 151] on h5 "Contact Us" at bounding box center [619, 152] width 689 height 16
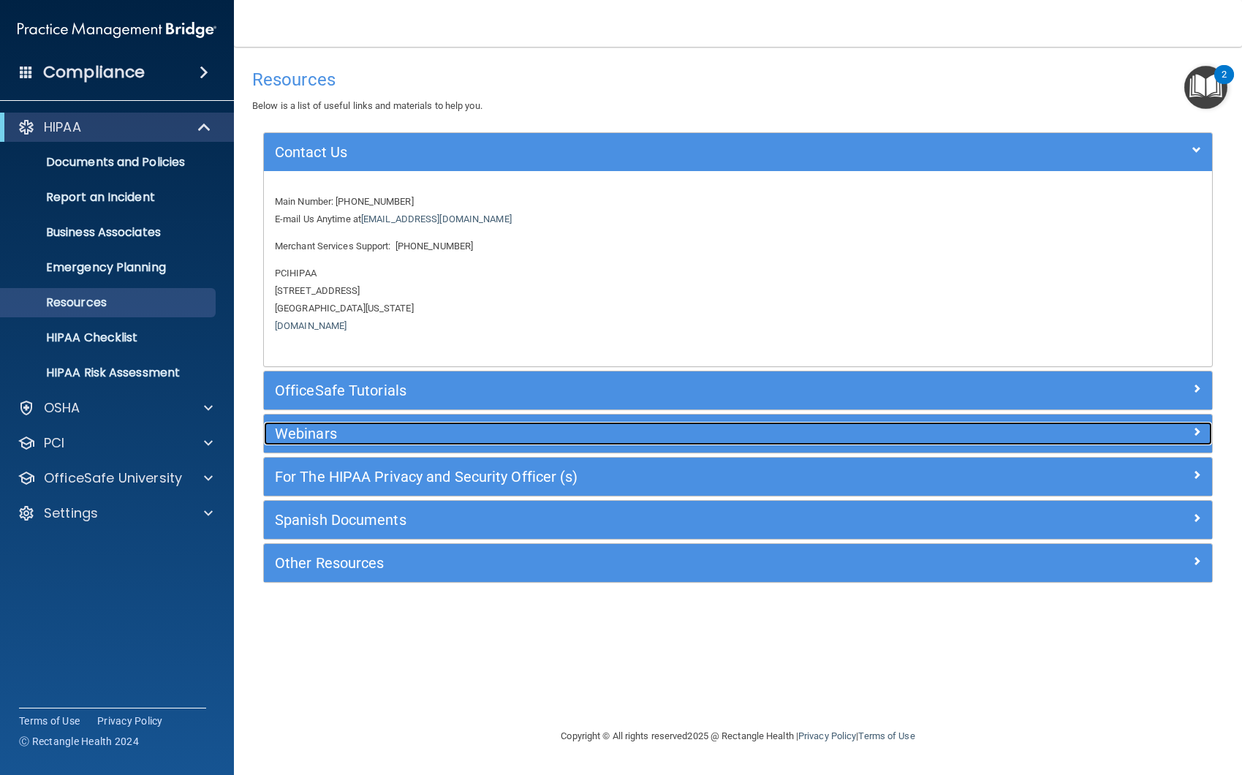
click at [441, 435] on h5 "Webinars" at bounding box center [619, 434] width 689 height 16
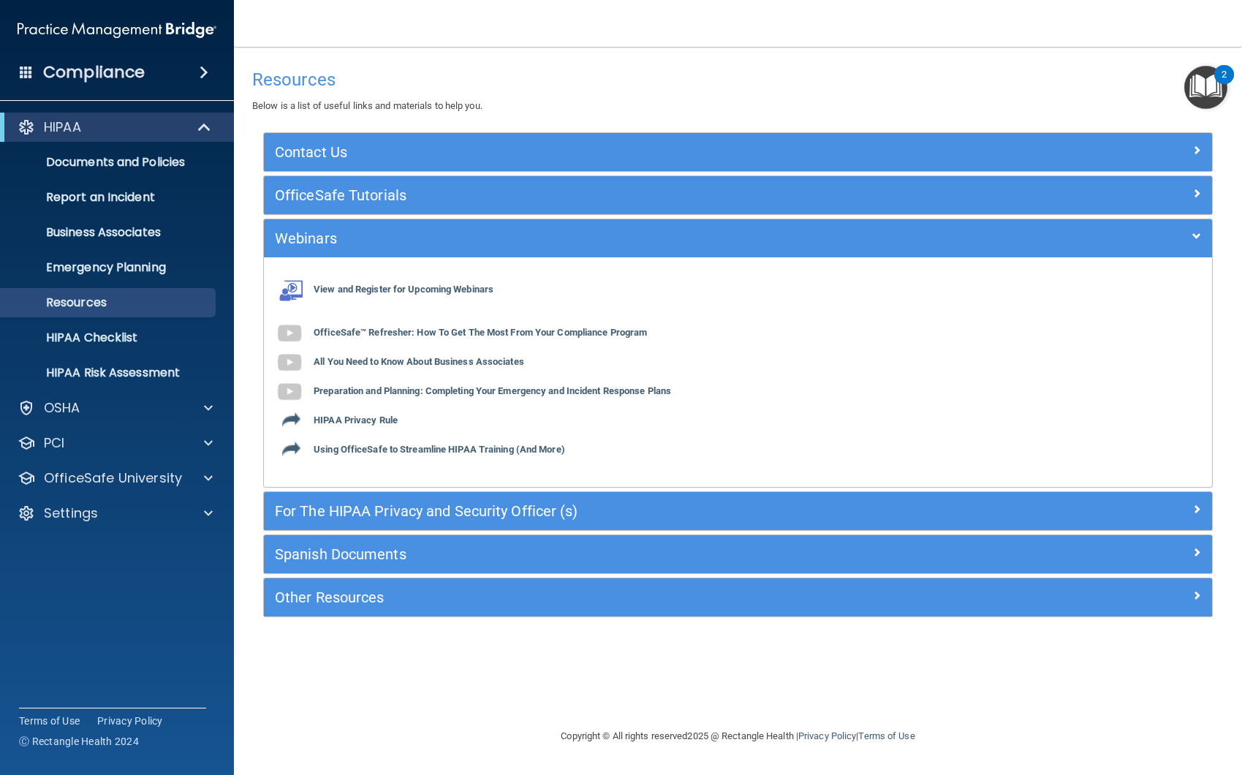
click at [468, 498] on div "For The HIPAA Privacy and Security Officer (s)" at bounding box center [738, 511] width 948 height 38
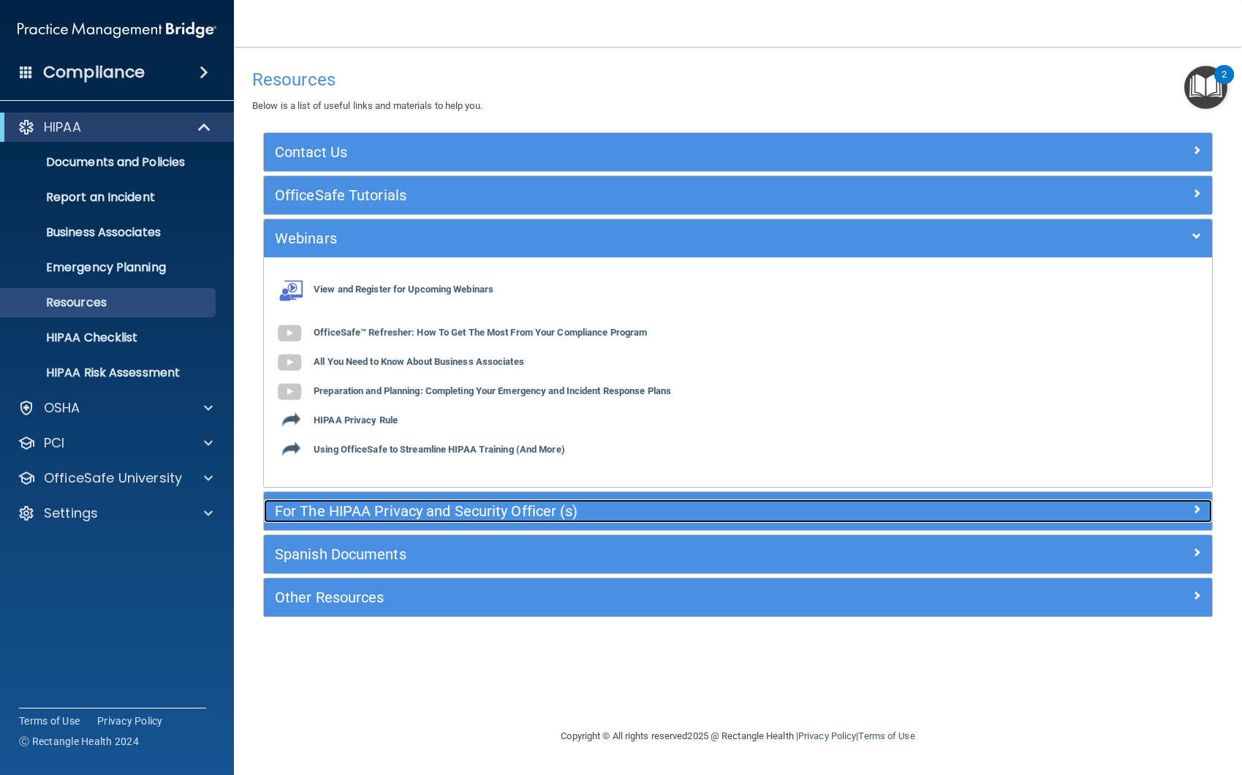
click at [476, 521] on div "For The HIPAA Privacy and Security Officer (s)" at bounding box center [619, 510] width 711 height 23
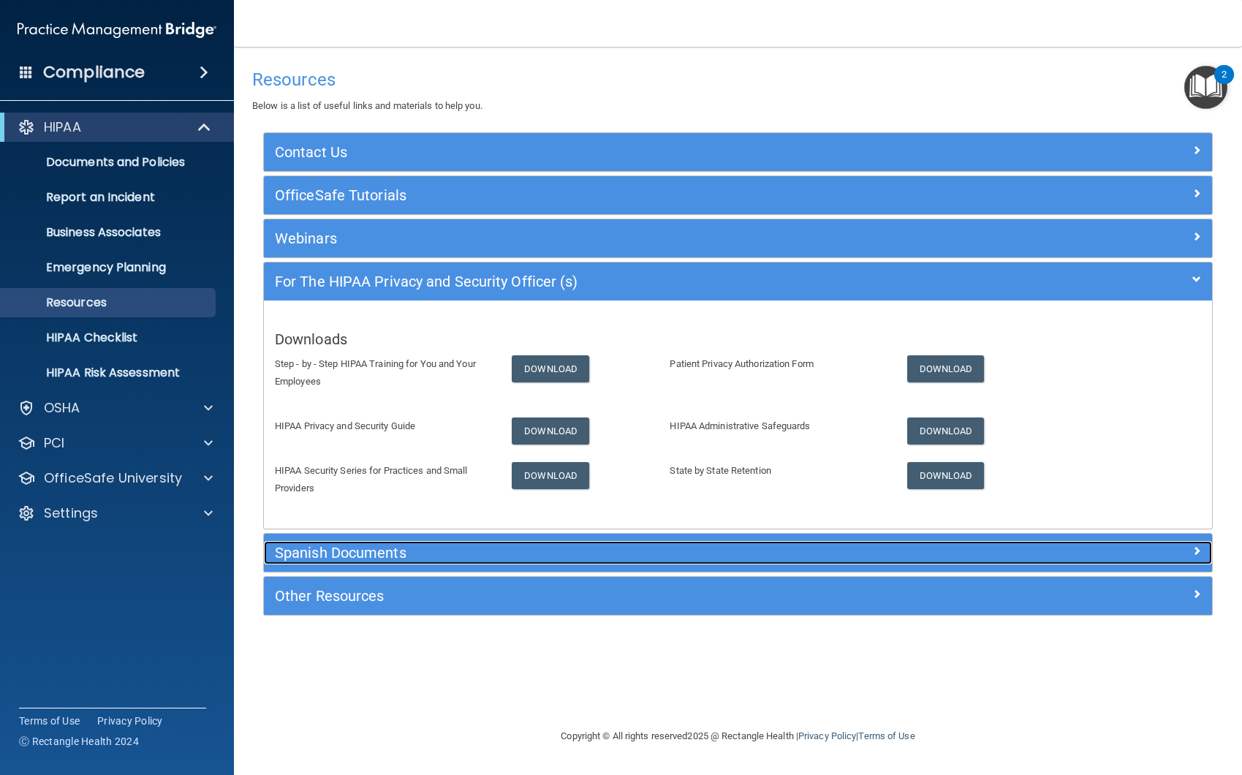
click at [496, 564] on div "Spanish Documents" at bounding box center [619, 552] width 711 height 23
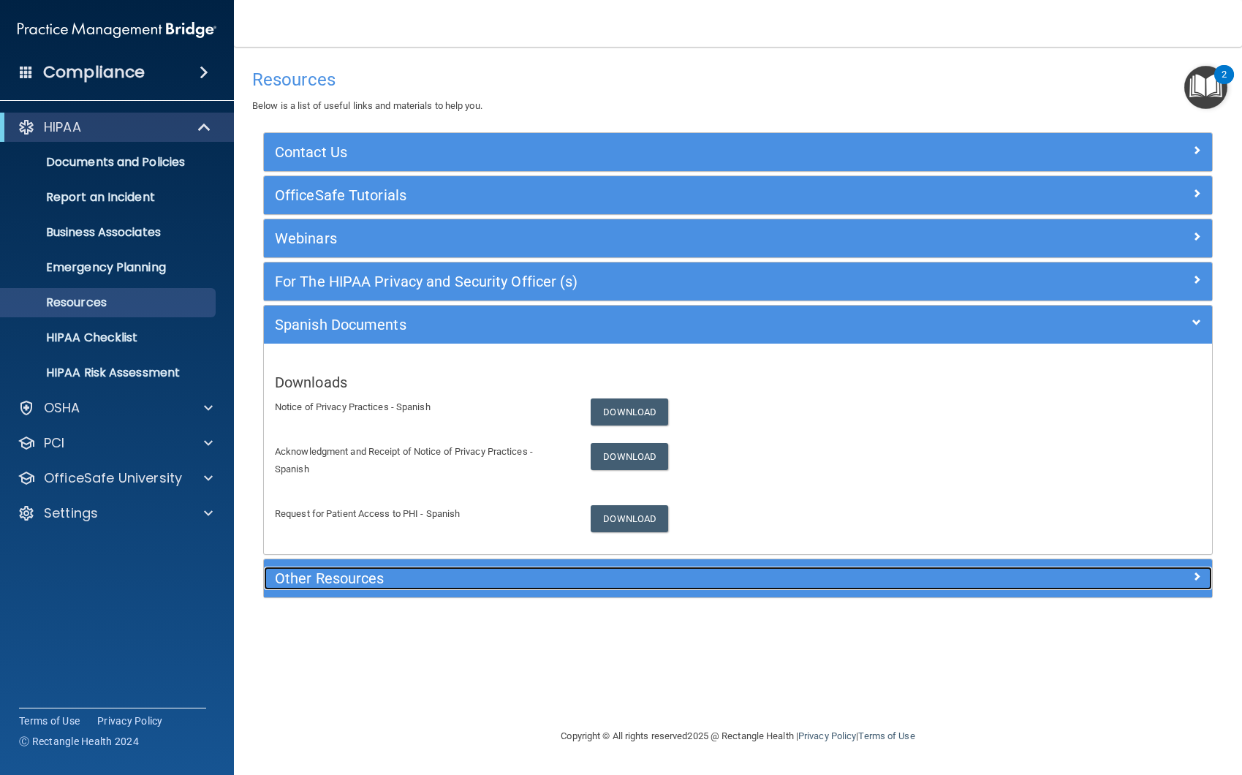
click at [508, 581] on h5 "Other Resources" at bounding box center [619, 578] width 689 height 16
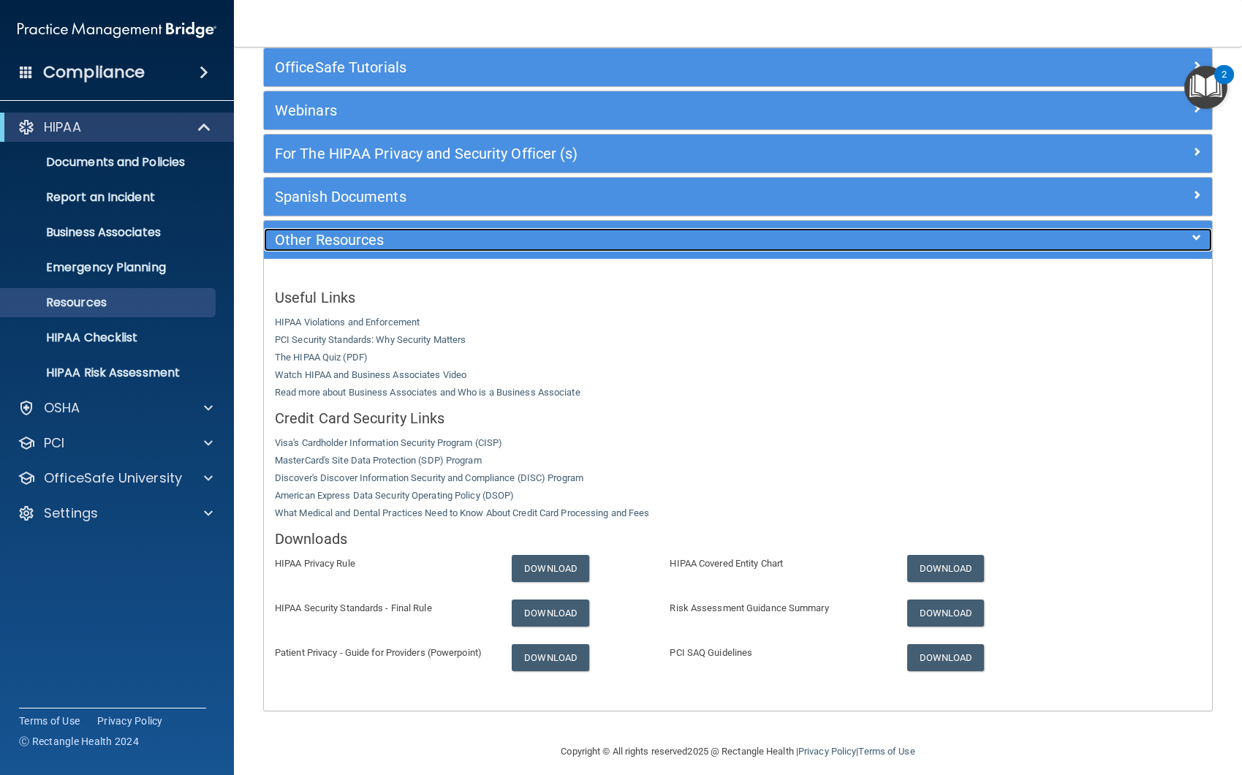
scroll to position [140, 0]
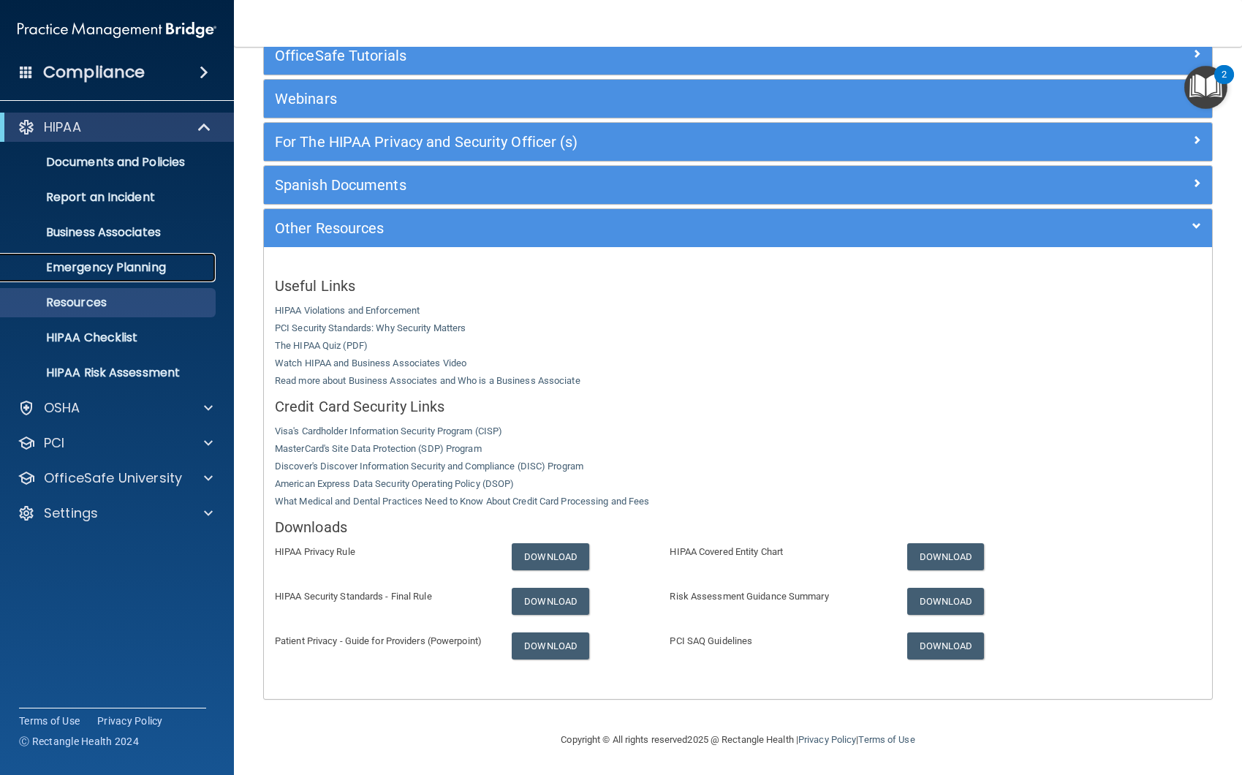
click at [165, 272] on p "Emergency Planning" at bounding box center [110, 267] width 200 height 15
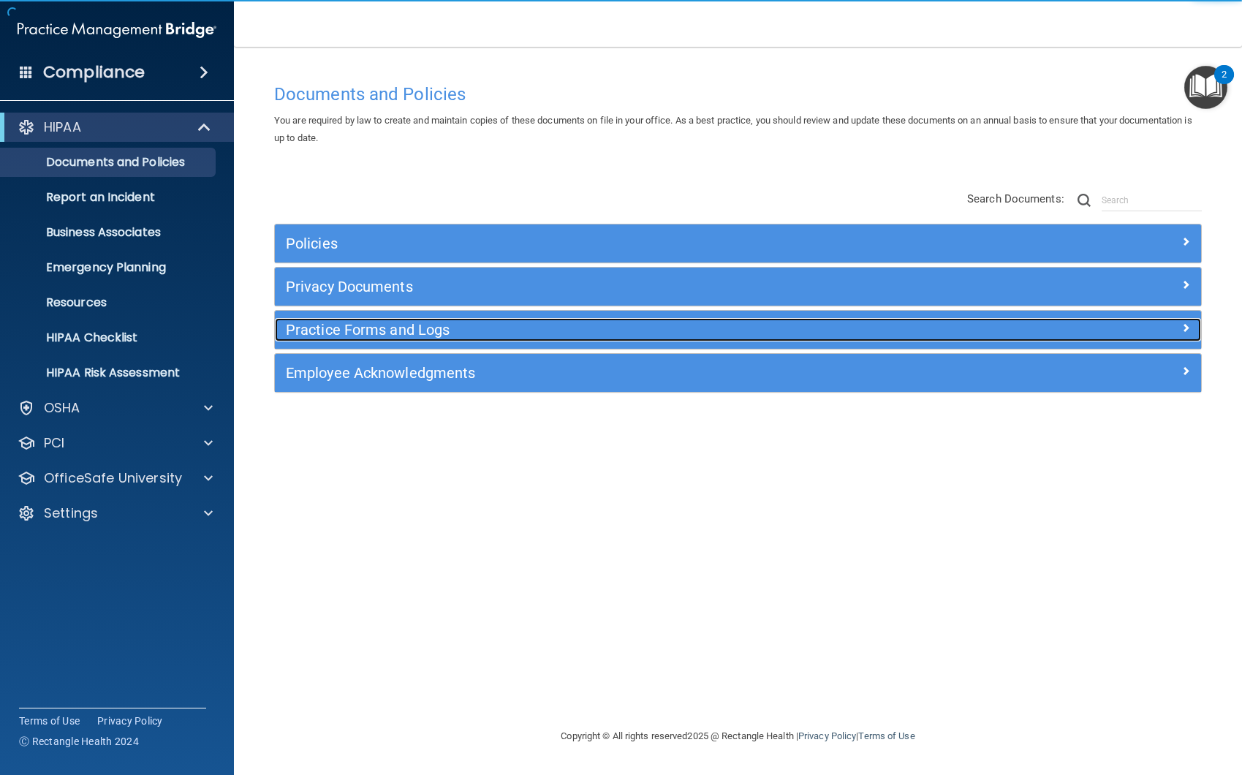
click at [388, 333] on h5 "Practice Forms and Logs" at bounding box center [622, 330] width 673 height 16
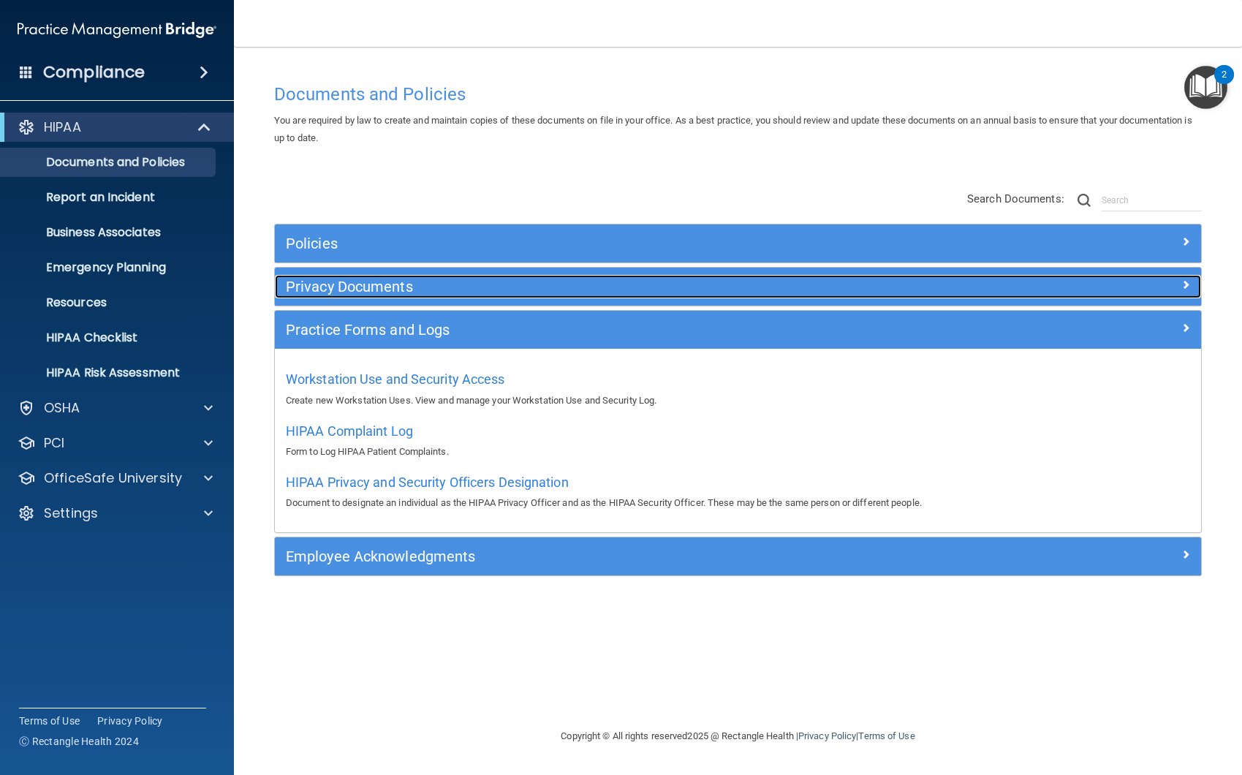
click at [344, 287] on h5 "Privacy Documents" at bounding box center [622, 287] width 673 height 16
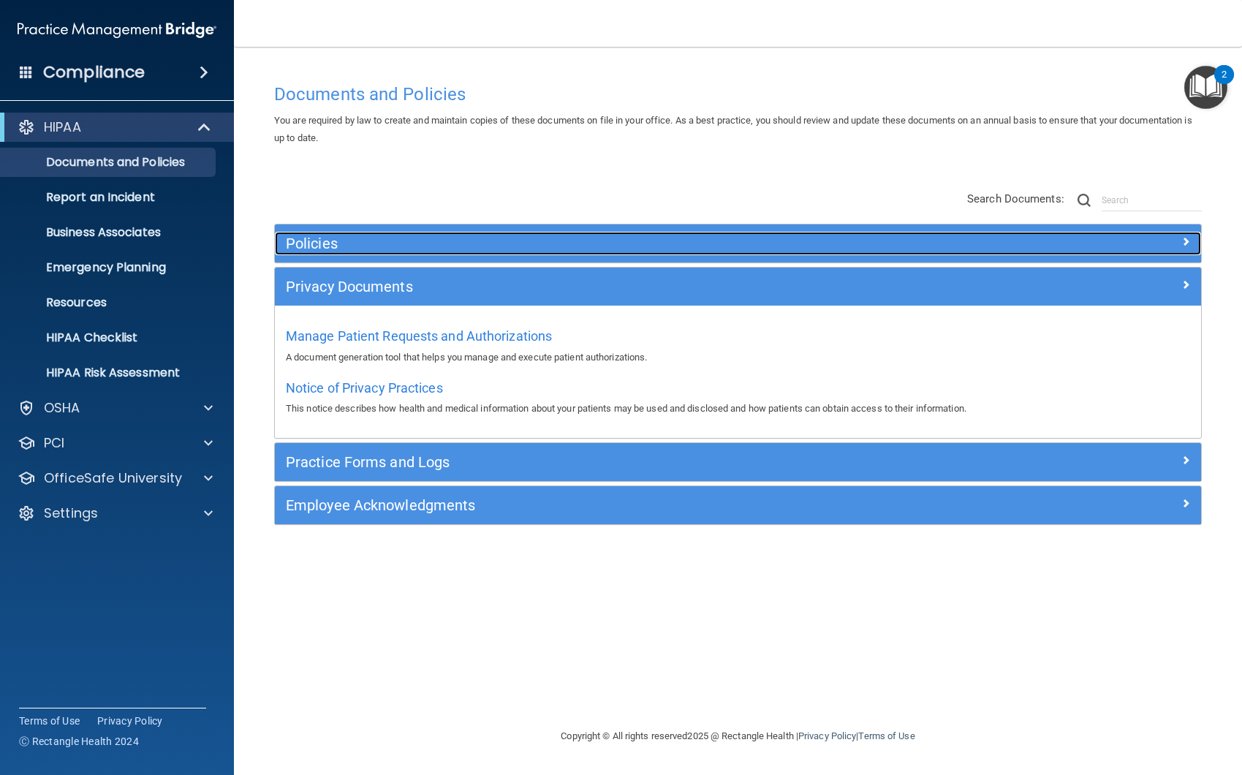
click at [333, 242] on h5 "Policies" at bounding box center [622, 243] width 673 height 16
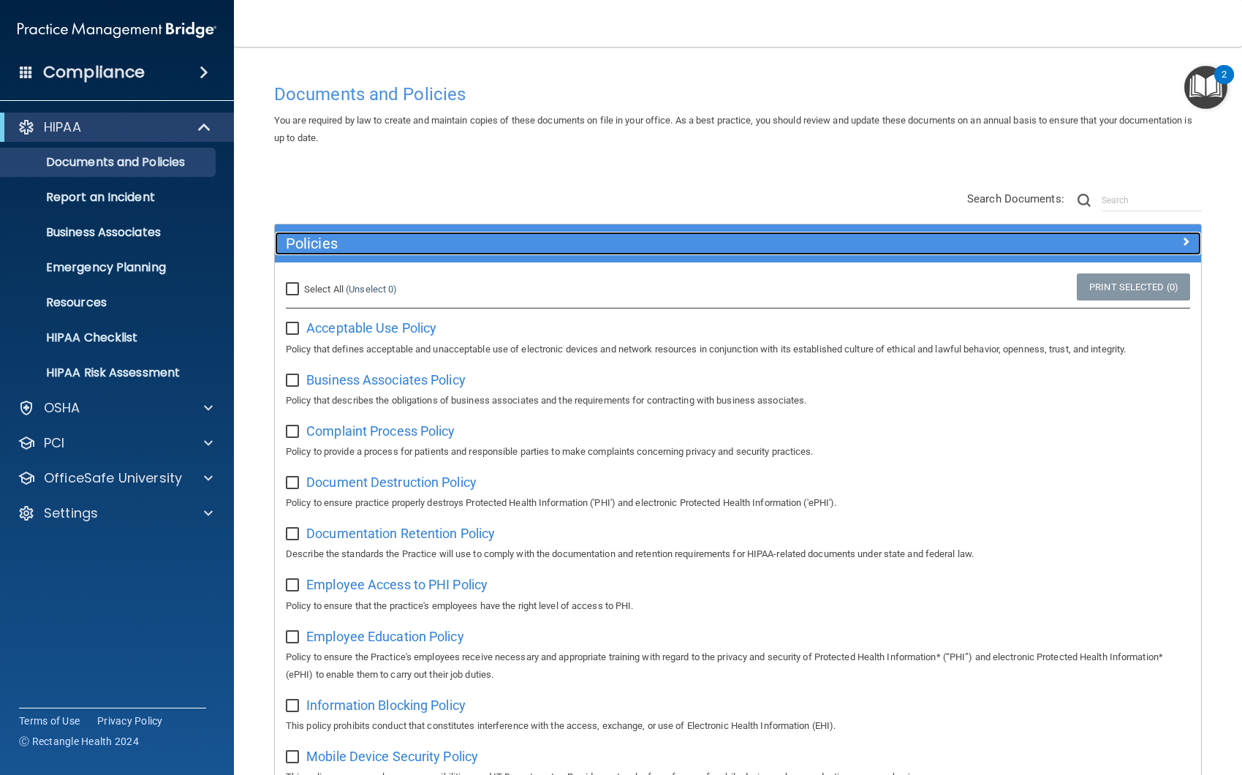
click at [344, 248] on h5 "Policies" at bounding box center [622, 243] width 673 height 16
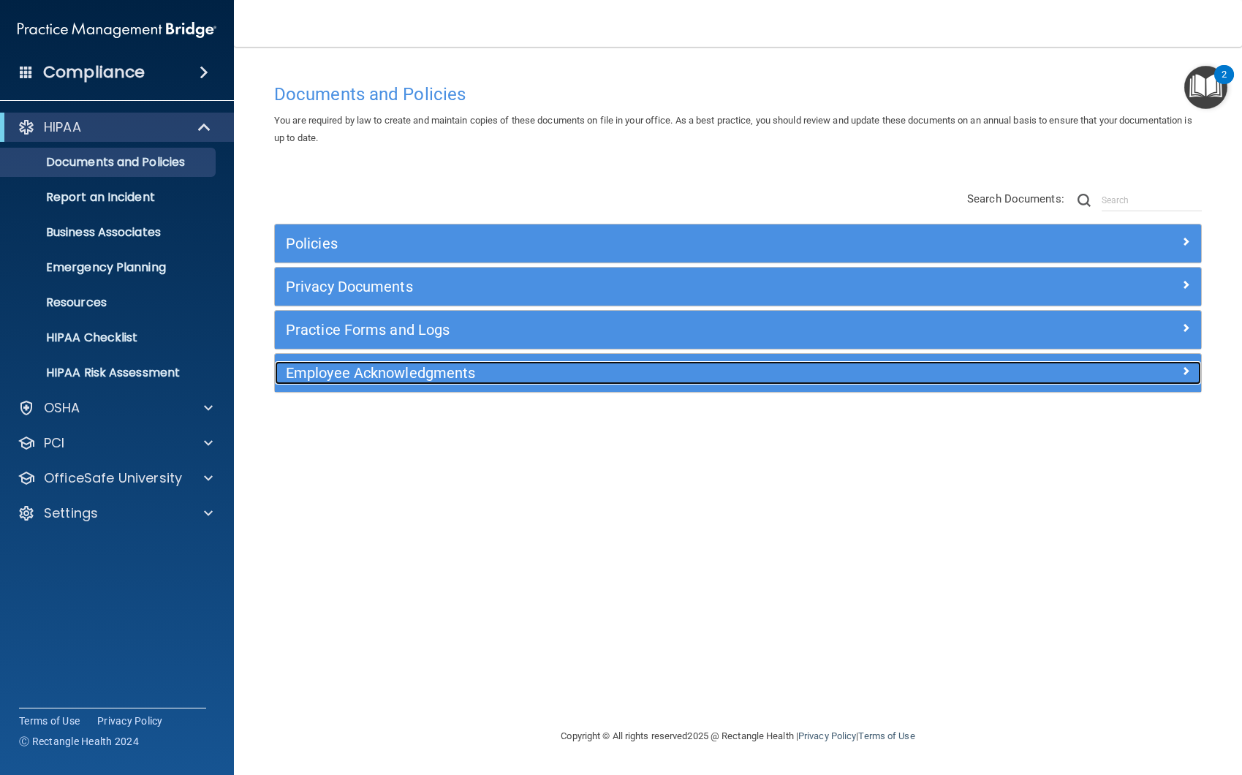
click at [384, 376] on h5 "Employee Acknowledgments" at bounding box center [622, 373] width 673 height 16
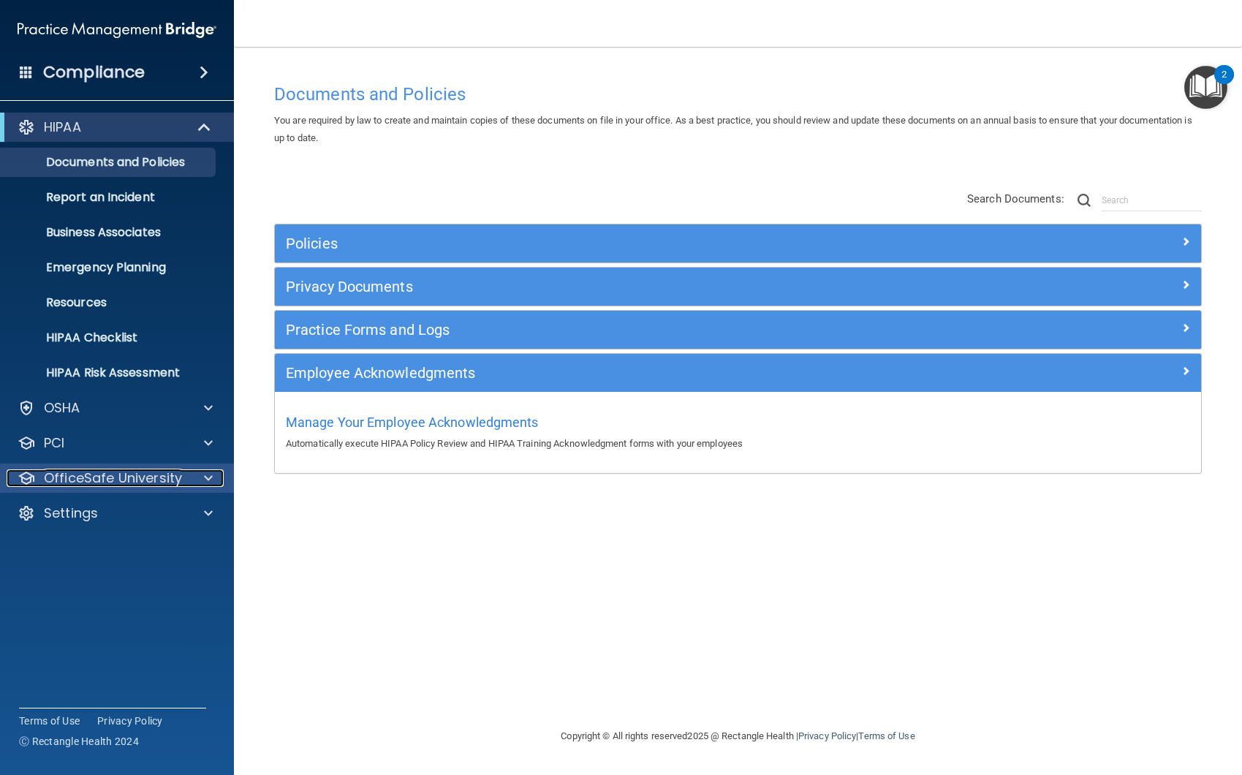
click at [166, 473] on p "OfficeSafe University" at bounding box center [113, 478] width 138 height 18
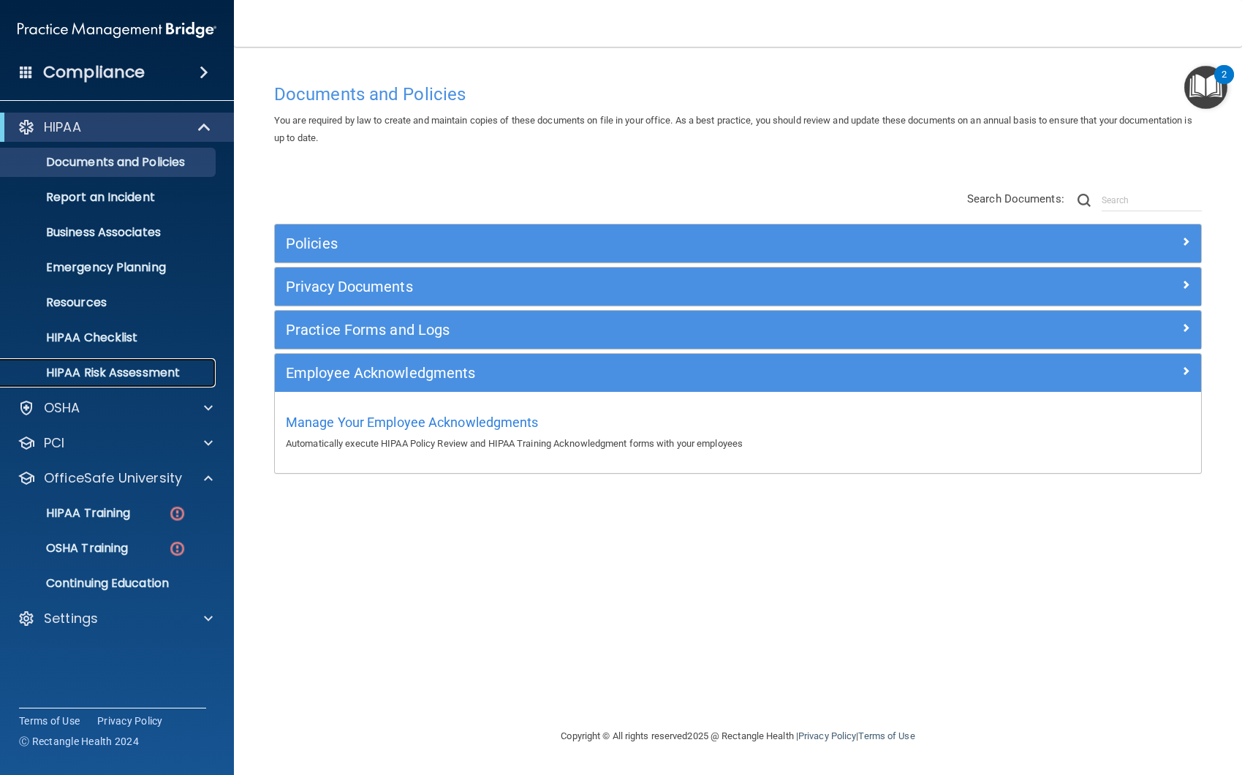
click at [171, 374] on p "HIPAA Risk Assessment" at bounding box center [110, 373] width 200 height 15
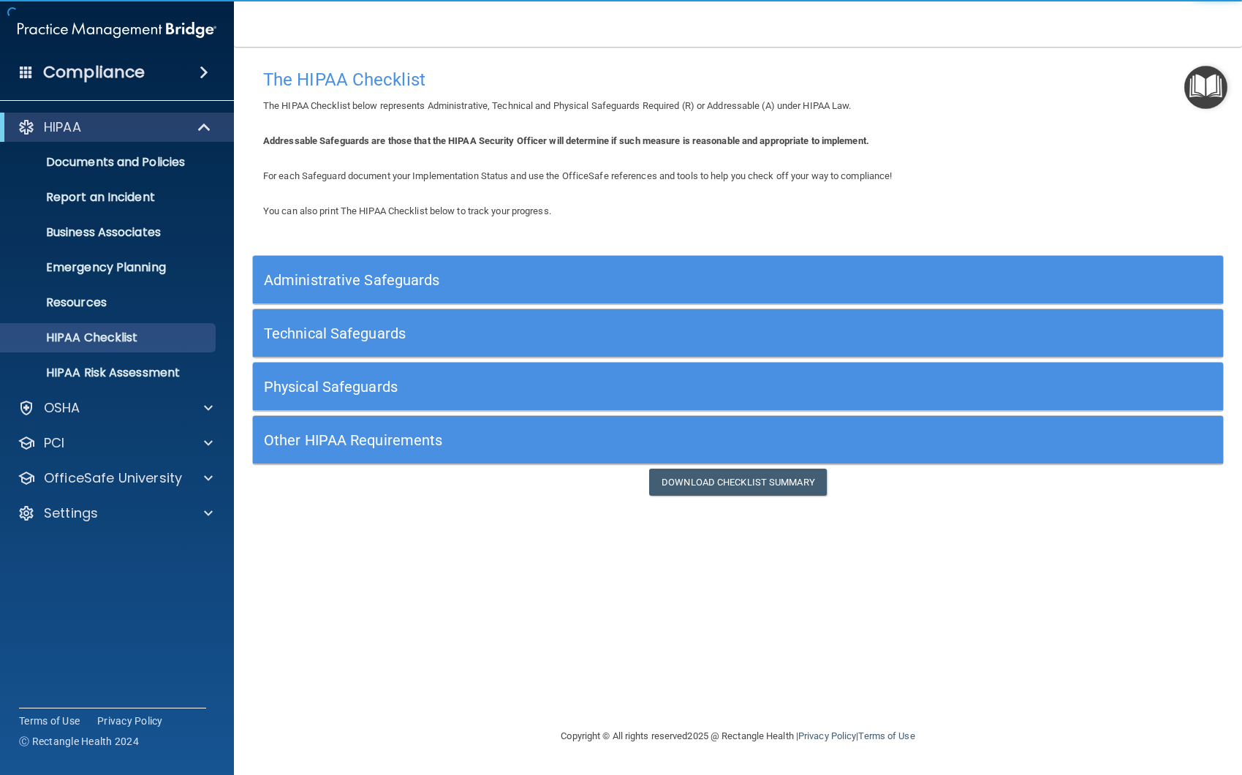
click at [404, 434] on h5 "Other HIPAA Requirements" at bounding box center [617, 440] width 706 height 16
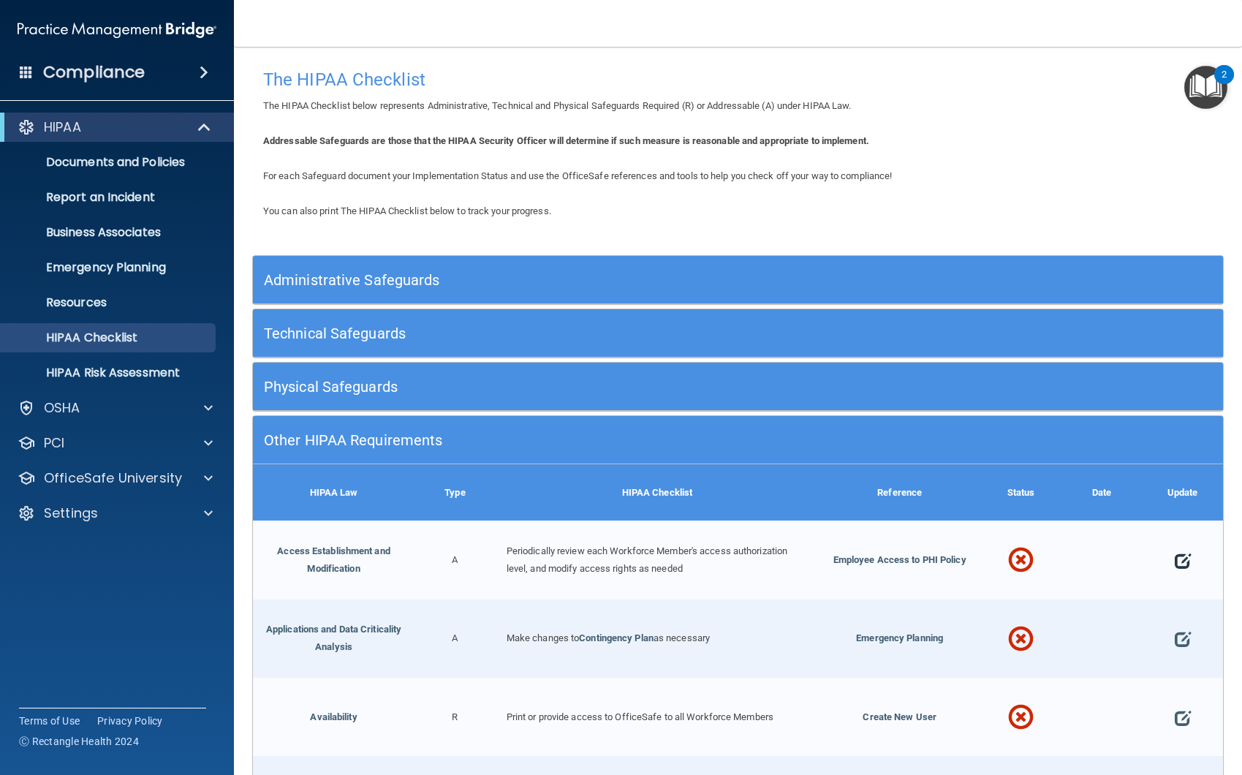
click at [1175, 557] on span at bounding box center [1183, 560] width 16 height 39
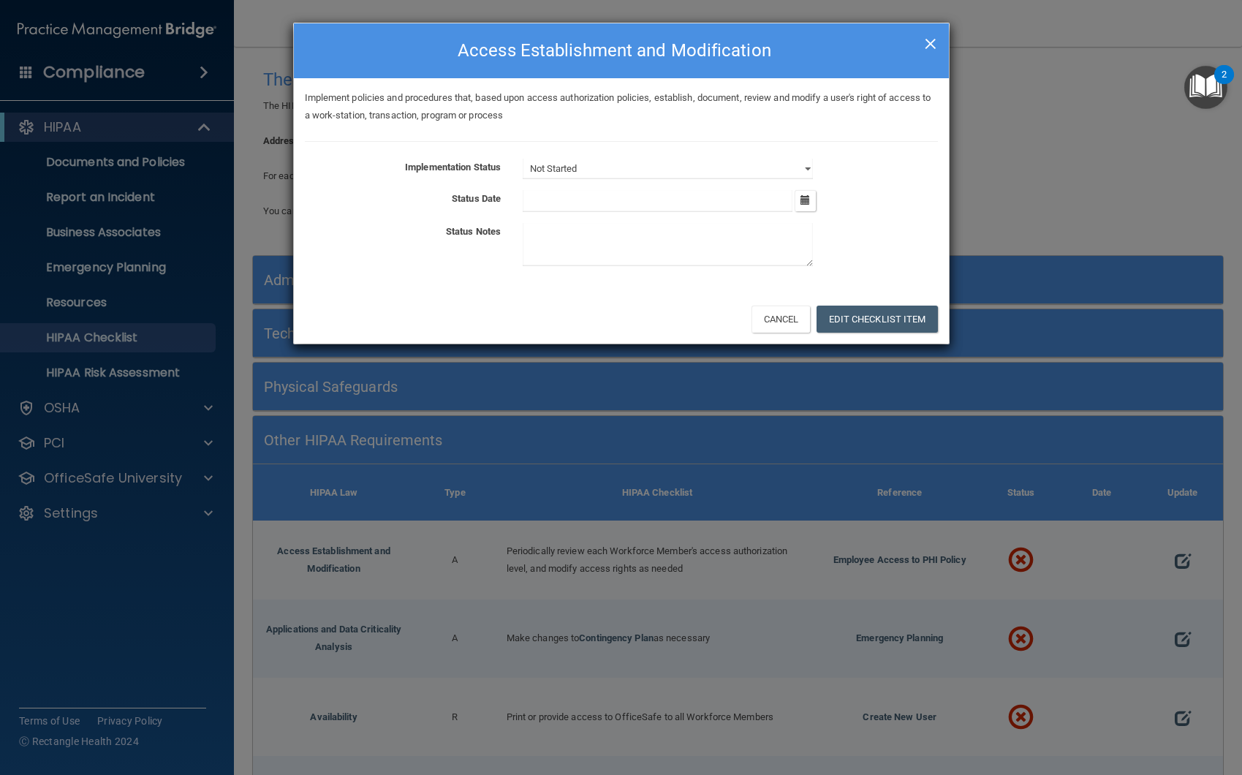
click at [933, 48] on span "×" at bounding box center [930, 41] width 13 height 29
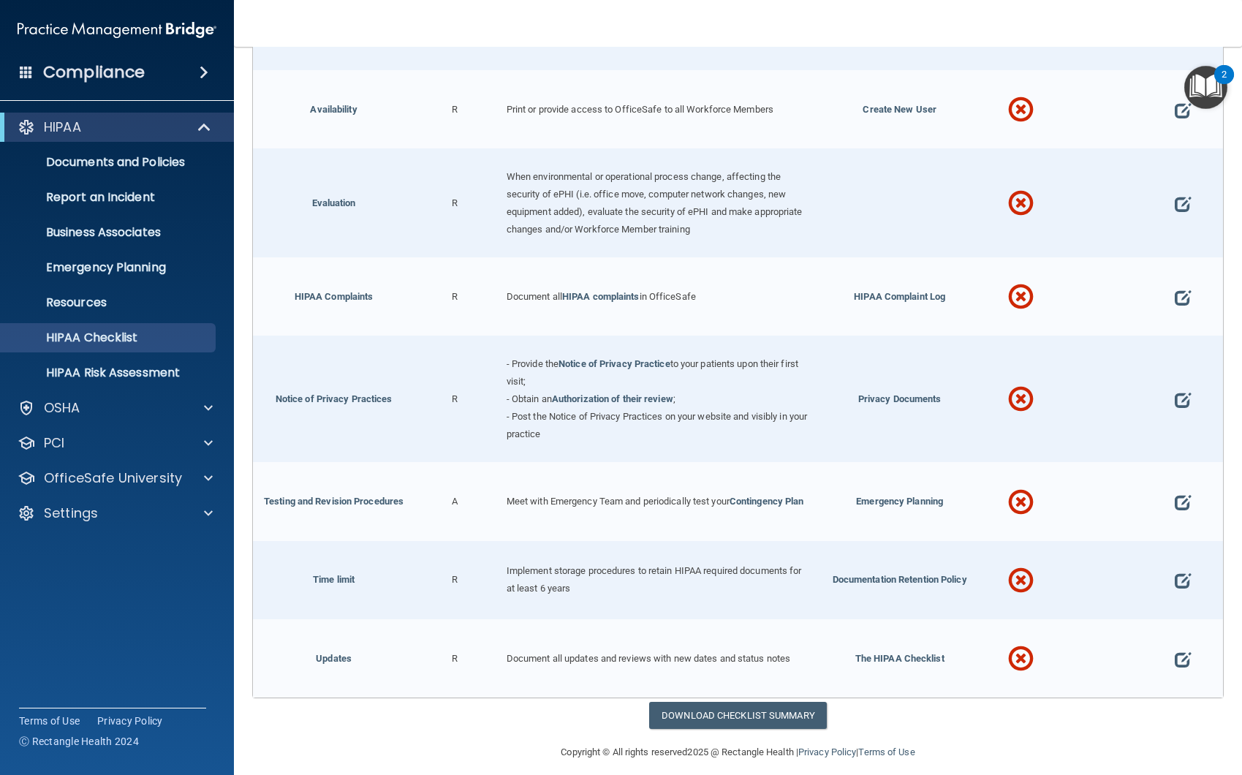
scroll to position [613, 0]
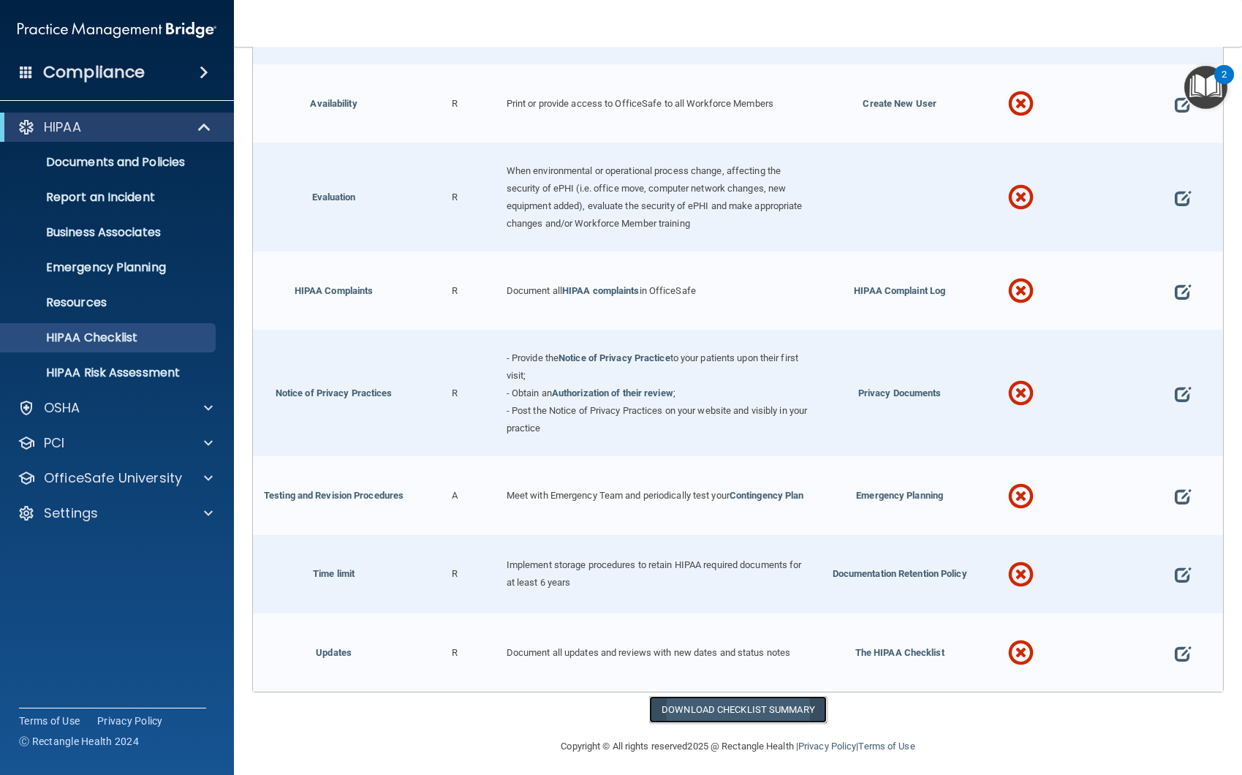
click at [758, 704] on link "Download Checklist Summary" at bounding box center [738, 709] width 178 height 27
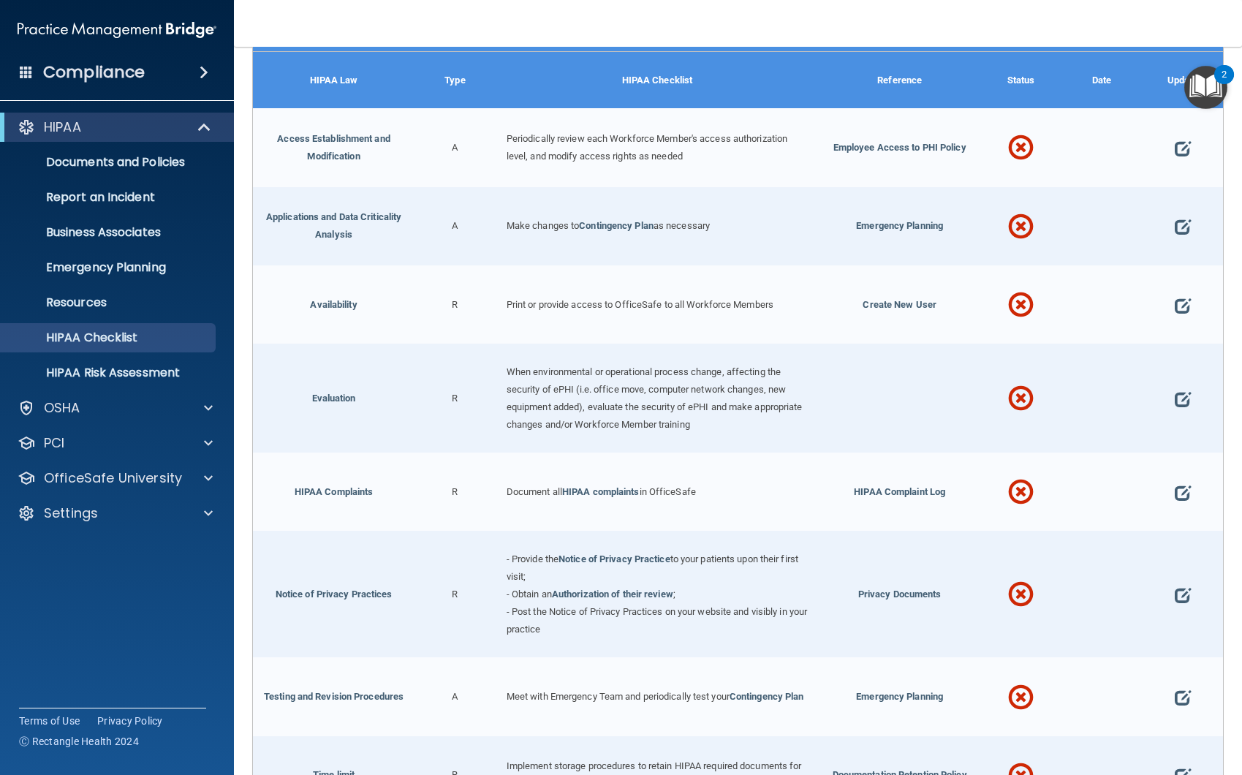
scroll to position [0, 0]
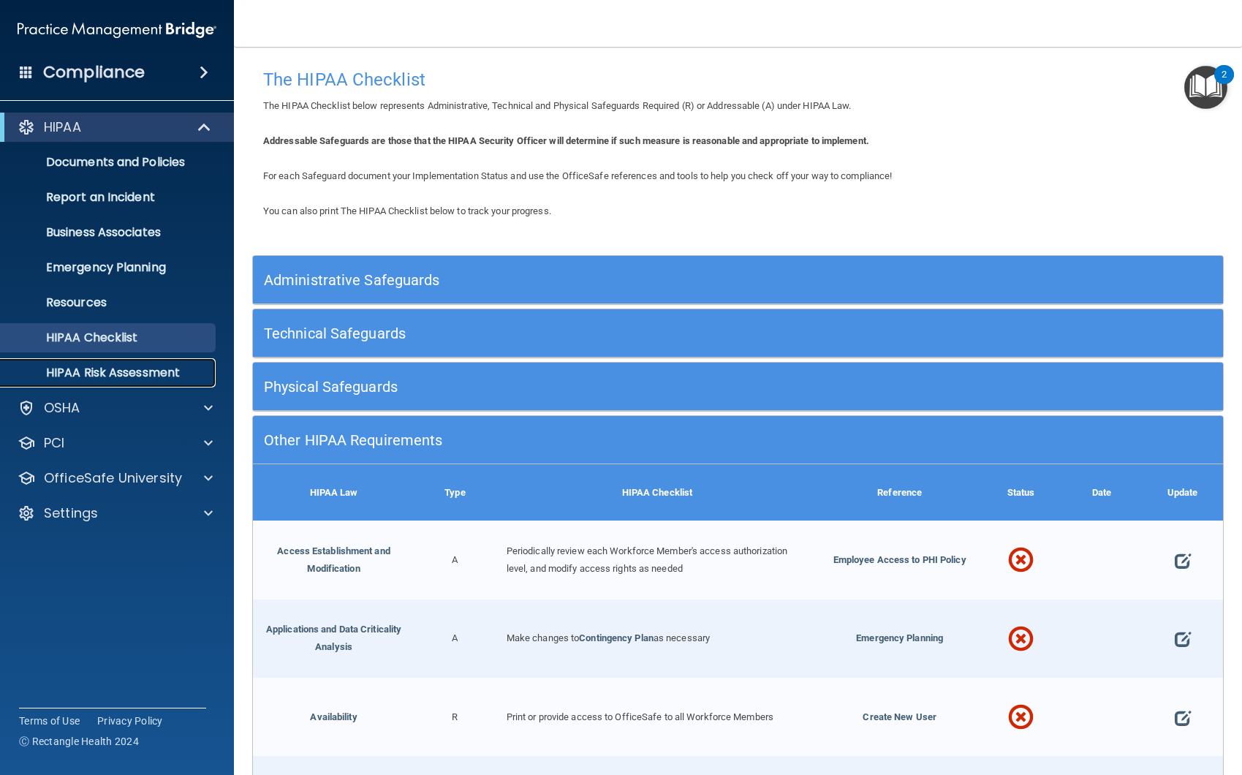
click at [156, 366] on p "HIPAA Risk Assessment" at bounding box center [110, 373] width 200 height 15
